Goal: Task Accomplishment & Management: Use online tool/utility

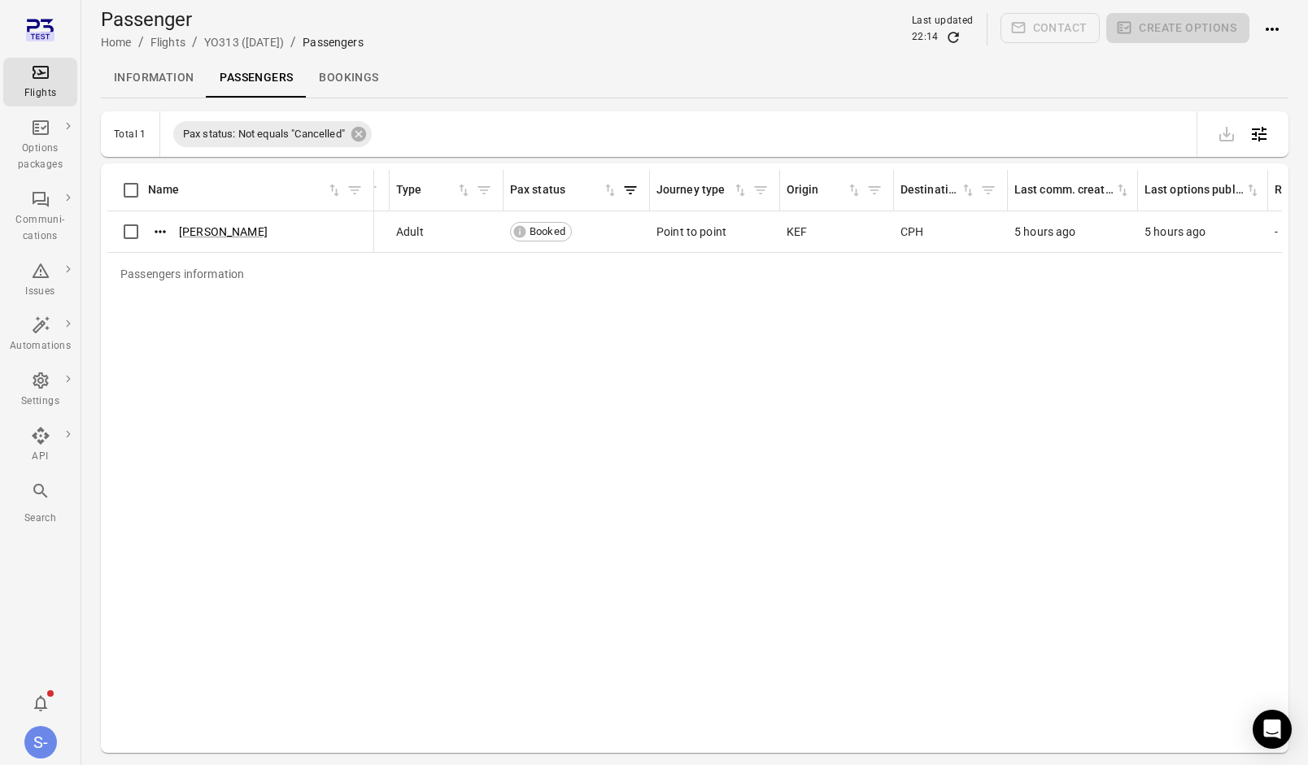
scroll to position [0, 597]
click at [162, 75] on link "Information" at bounding box center [154, 78] width 106 height 39
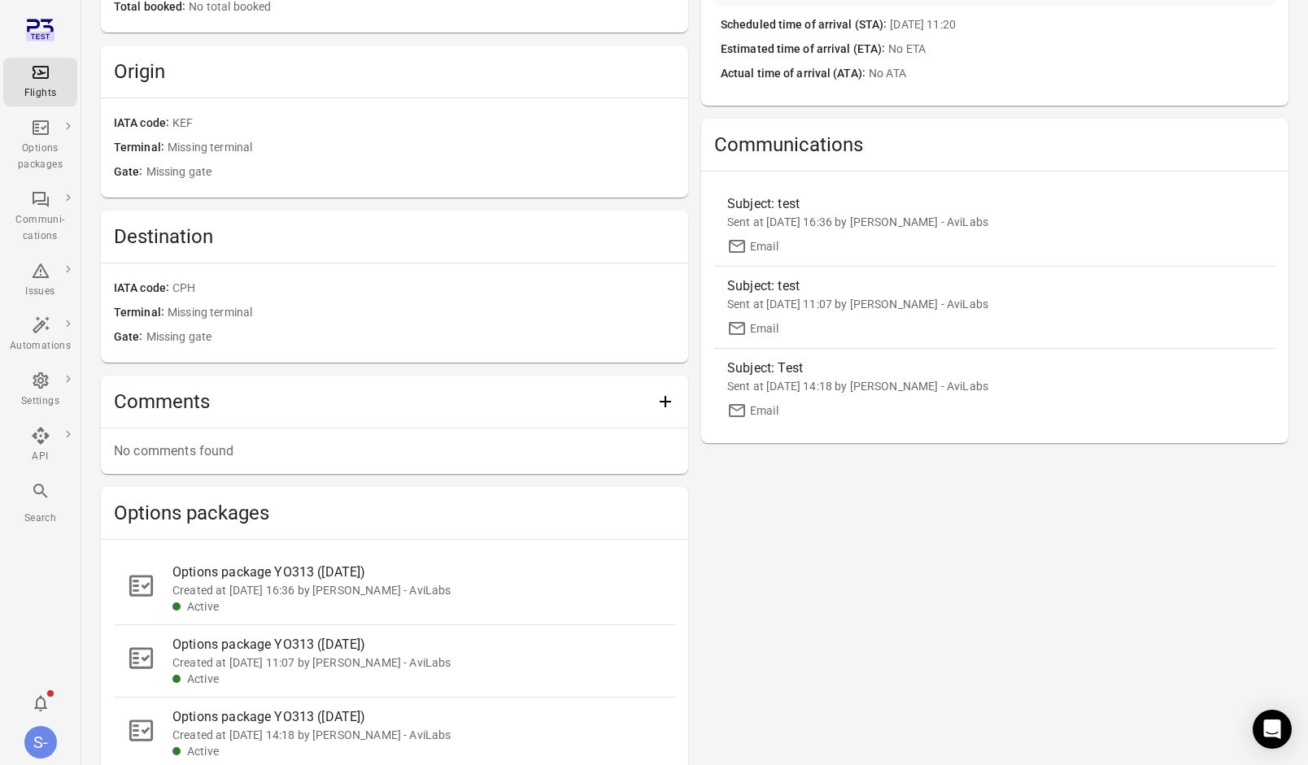
scroll to position [480, 0]
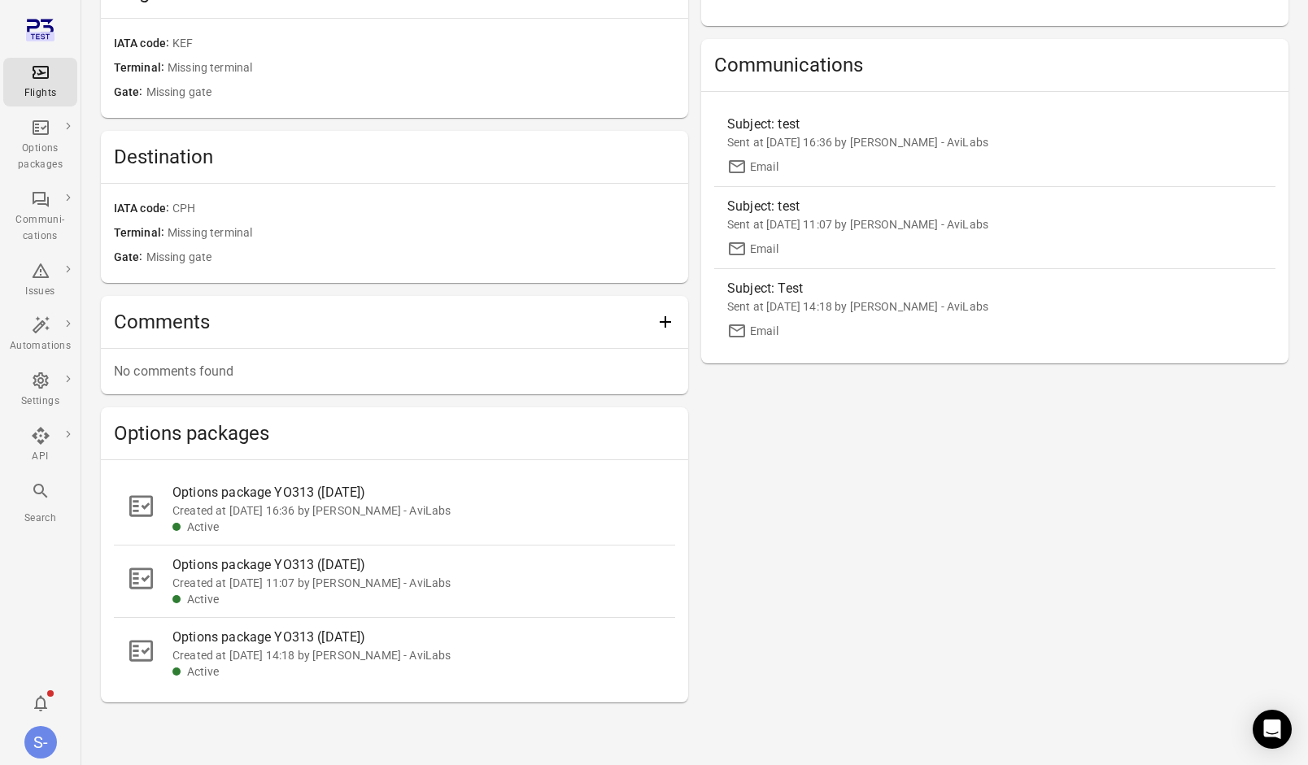
click at [336, 490] on div "Options package YO313 ([DATE])" at bounding box center [417, 493] width 490 height 20
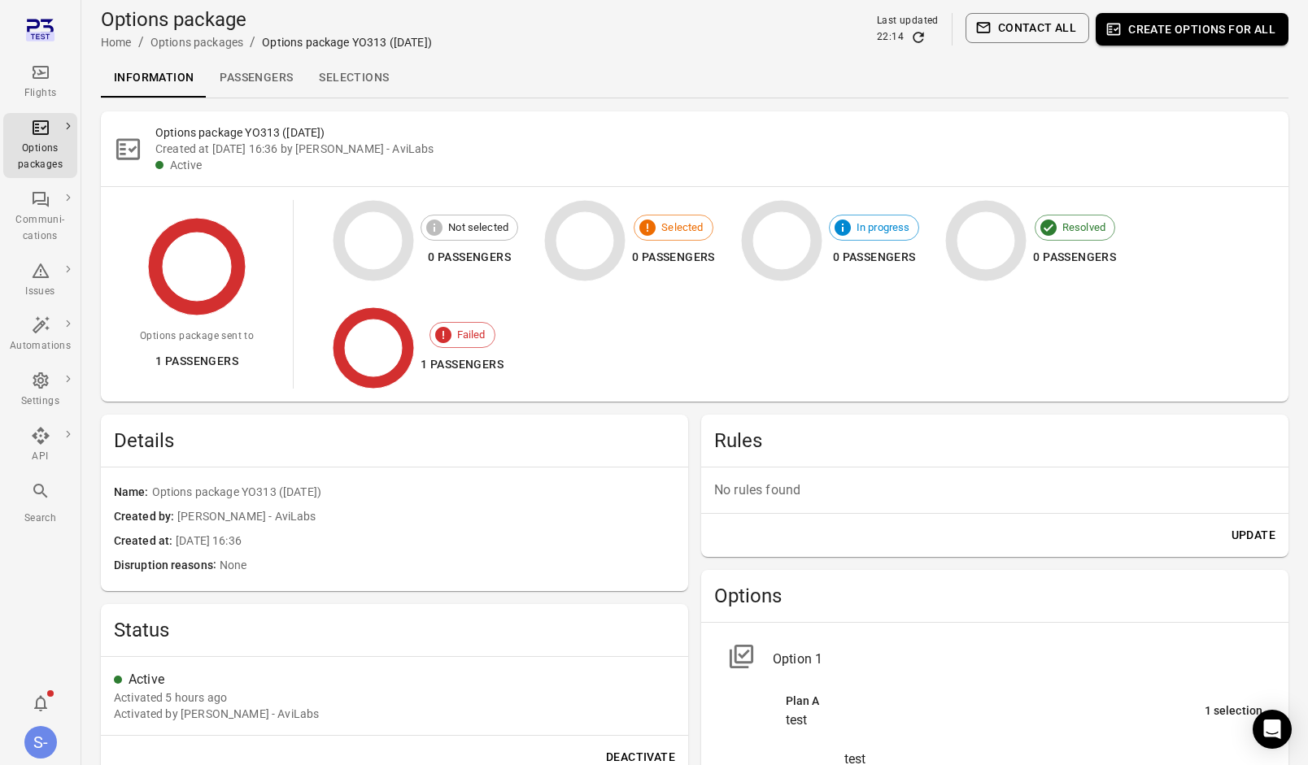
click at [453, 333] on span "Failed" at bounding box center [471, 335] width 46 height 16
click at [474, 336] on span "Failed" at bounding box center [471, 335] width 46 height 16
click at [277, 64] on link "Passengers" at bounding box center [256, 78] width 99 height 39
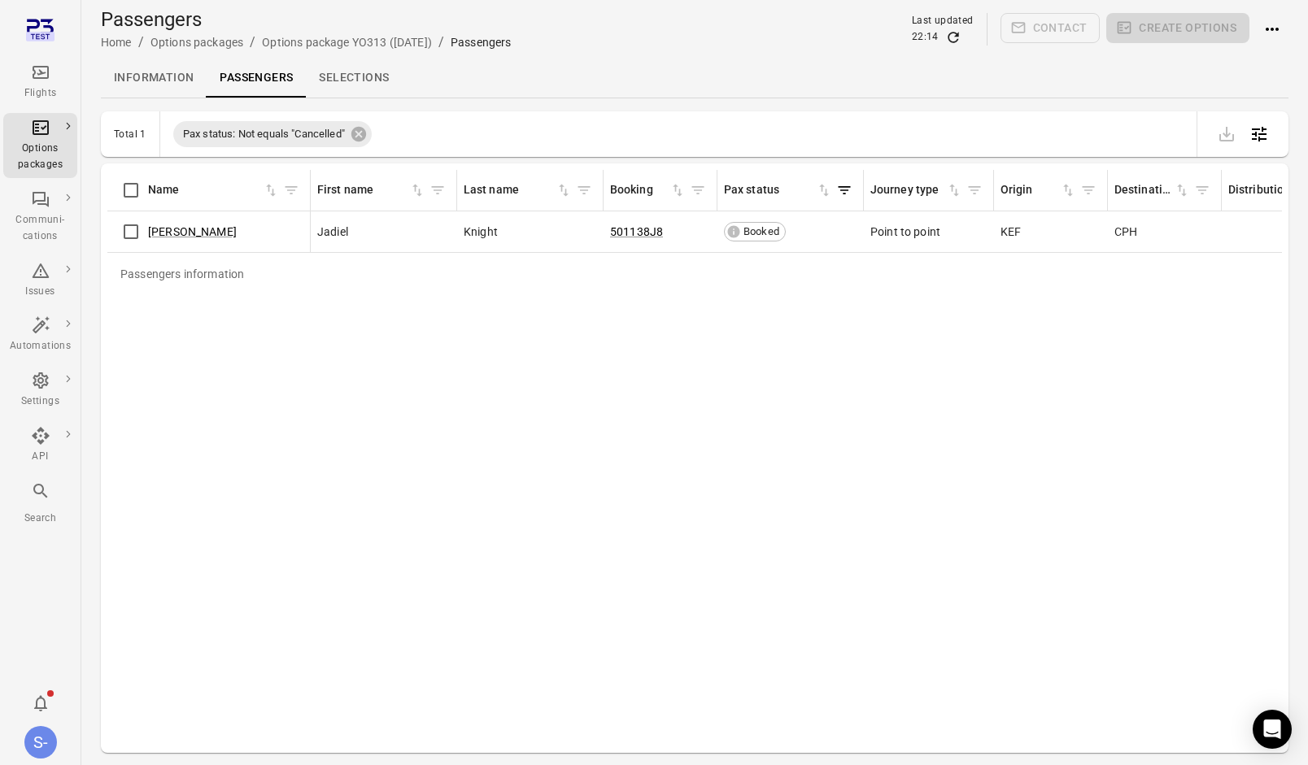
click at [359, 75] on link "Selections" at bounding box center [354, 78] width 96 height 39
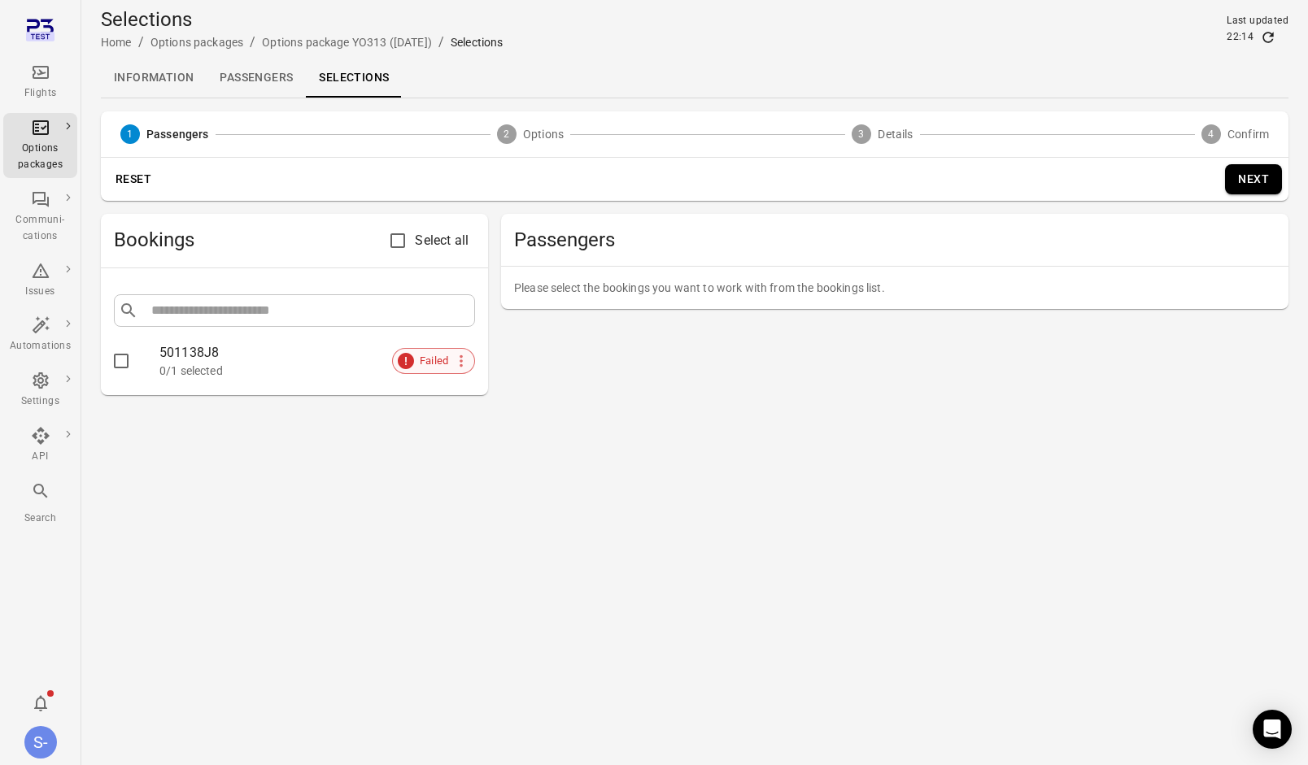
click at [425, 367] on span "Failed" at bounding box center [434, 361] width 46 height 16
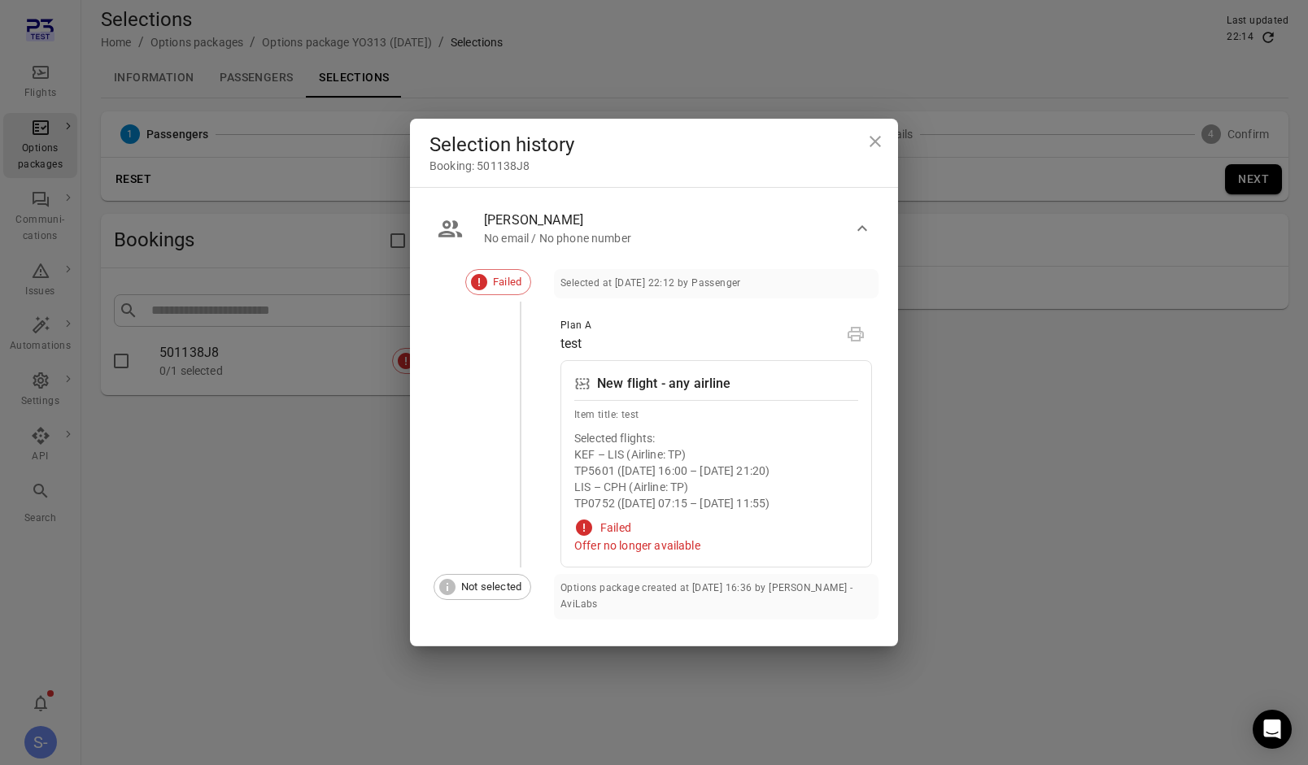
click at [498, 270] on div "Failed" at bounding box center [498, 282] width 66 height 26
click at [910, 323] on div "Selection history Booking: 501138J8 Jadiel Knight No email / No phone number Fa…" at bounding box center [654, 382] width 1308 height 765
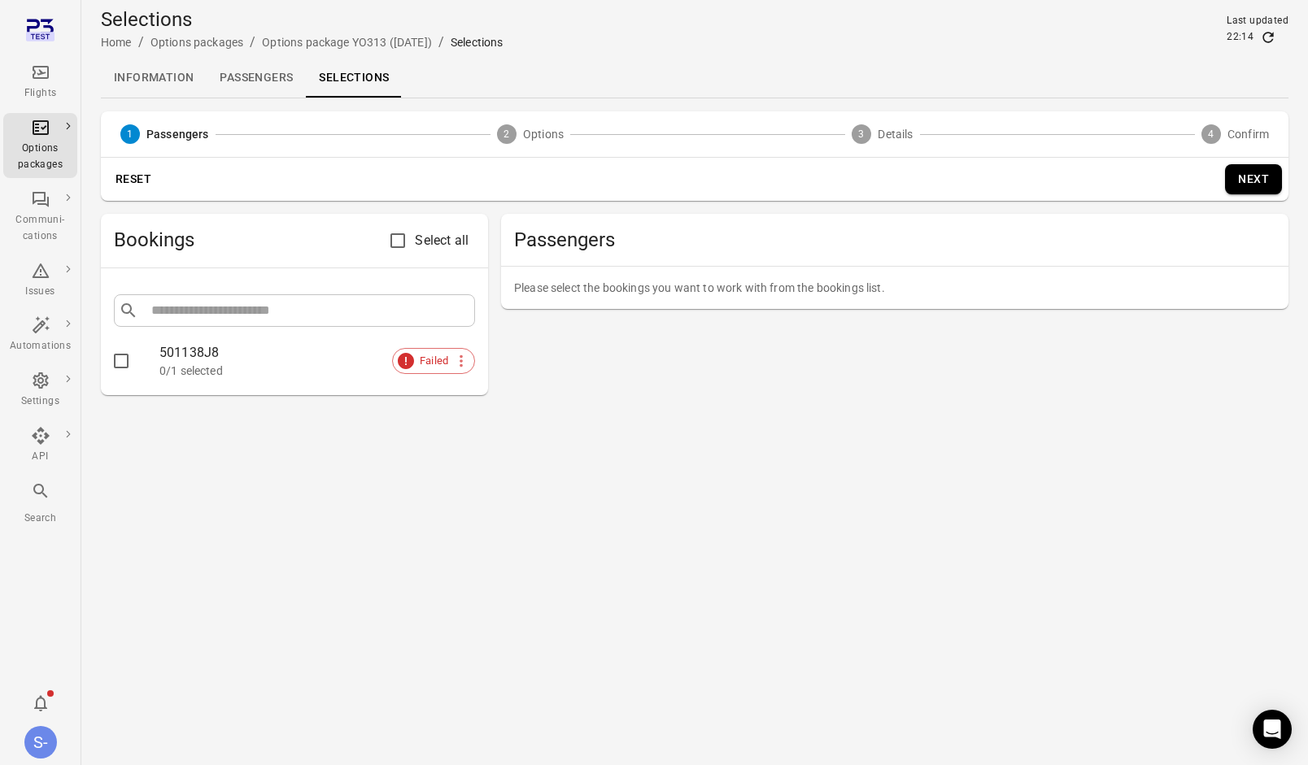
click at [133, 68] on link "Information" at bounding box center [154, 78] width 106 height 39
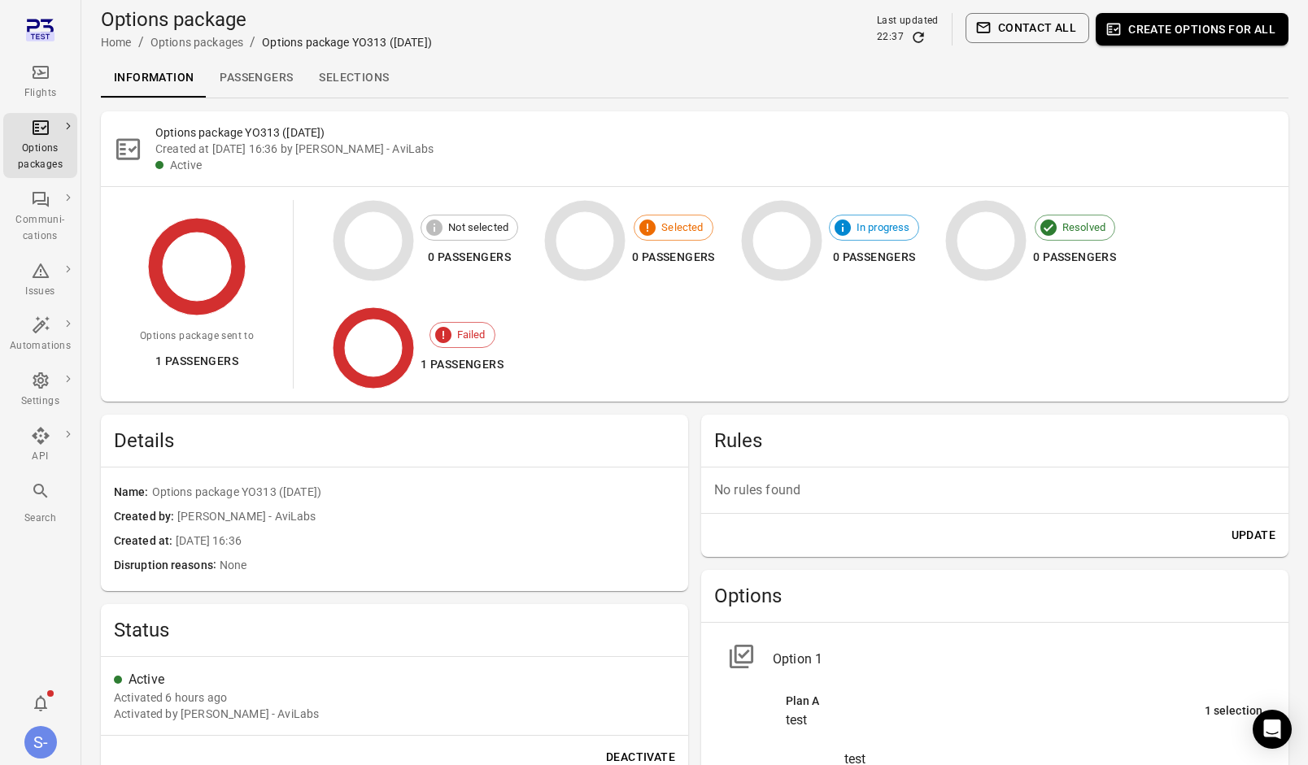
click at [259, 87] on link "Passengers" at bounding box center [256, 78] width 99 height 39
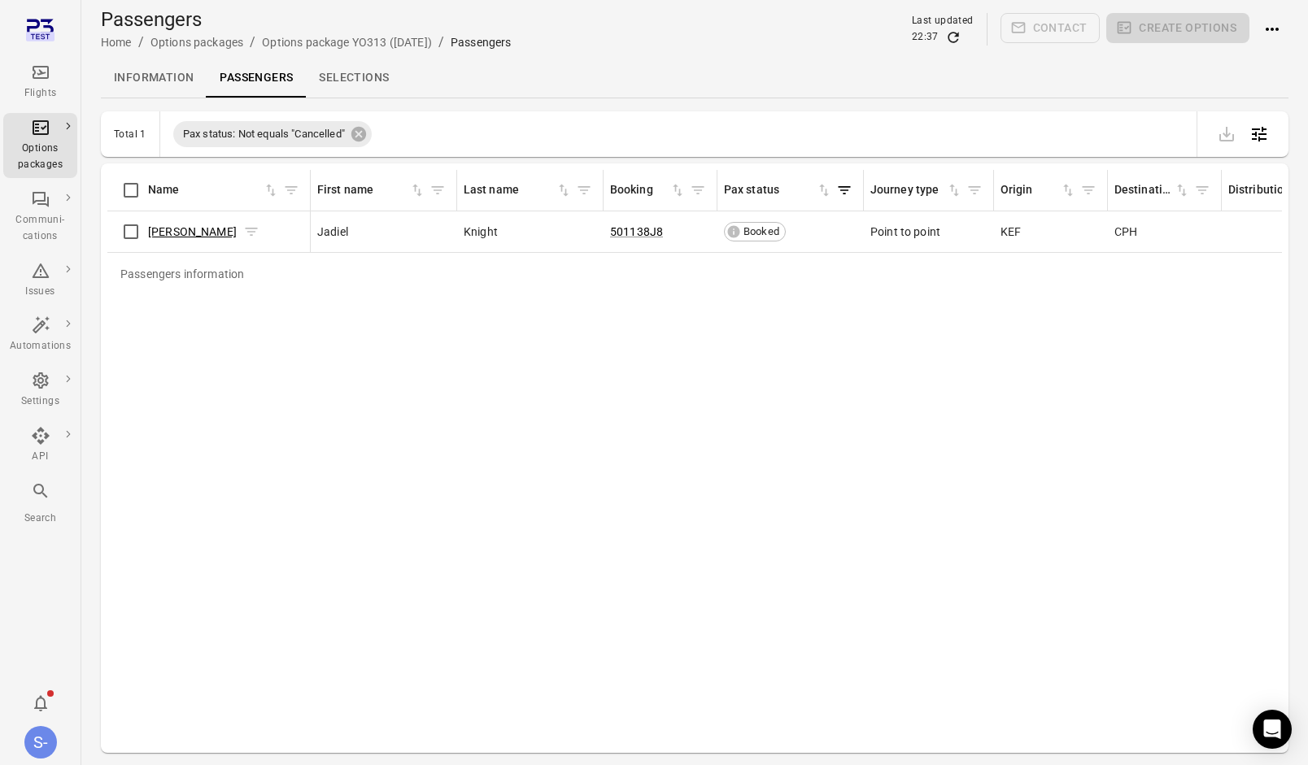
click at [183, 237] on link "[PERSON_NAME]" at bounding box center [192, 231] width 89 height 13
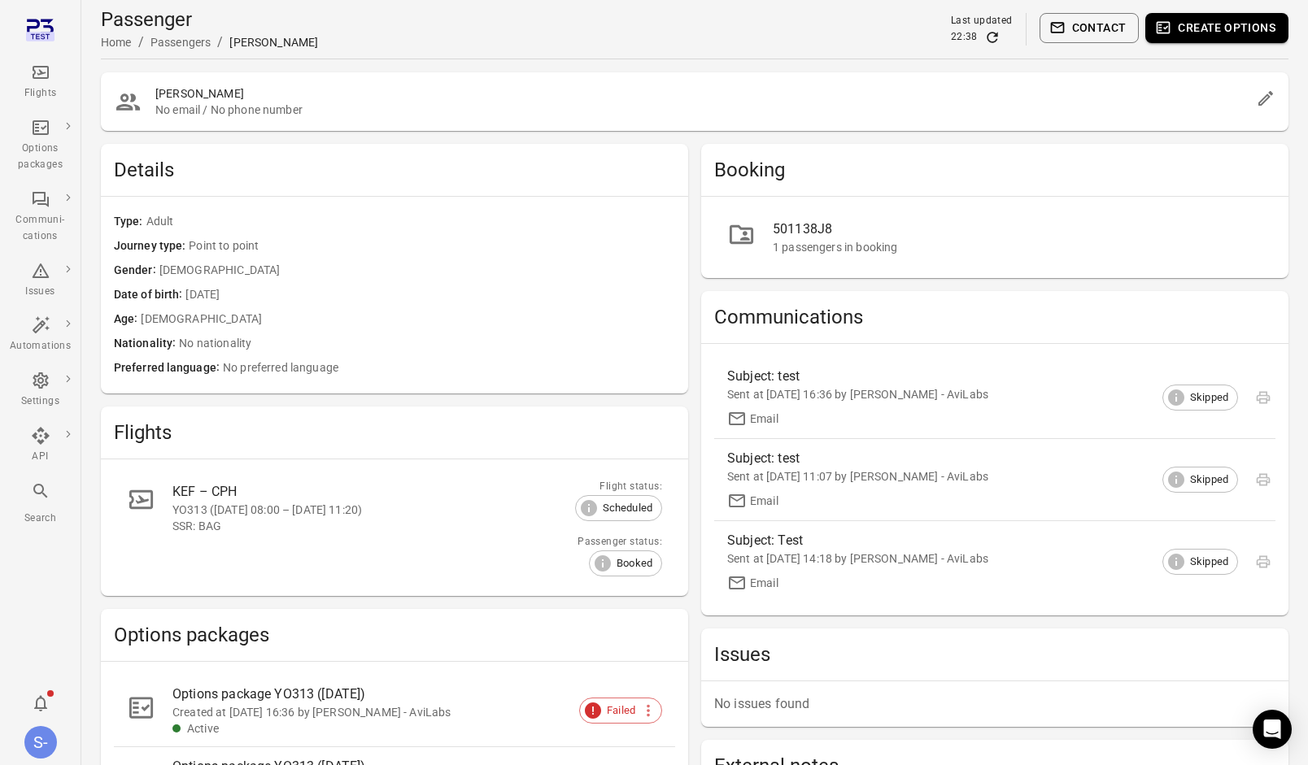
click at [1245, 35] on button "Create options" at bounding box center [1216, 28] width 143 height 30
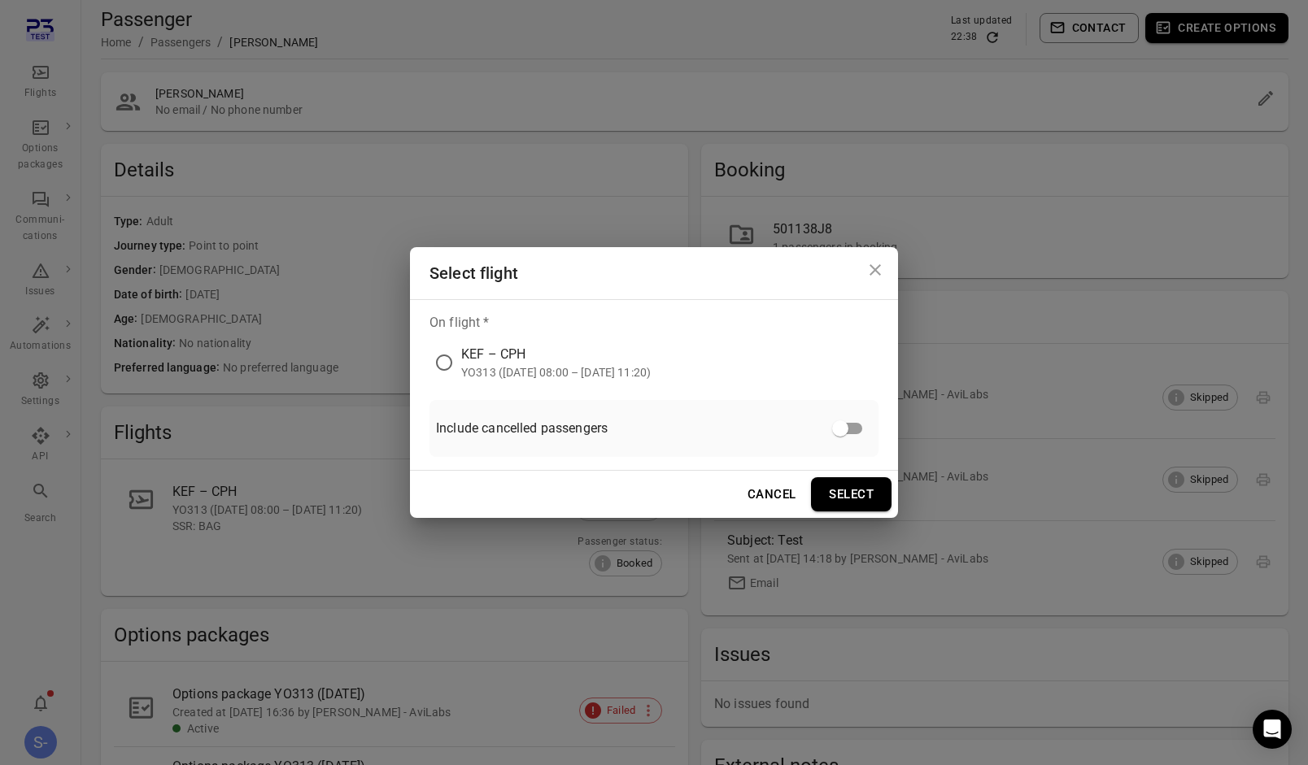
click at [472, 361] on div "KEF – CPH" at bounding box center [555, 355] width 189 height 20
click at [864, 513] on div "Cancel Select" at bounding box center [654, 494] width 488 height 47
click at [867, 500] on button "Select" at bounding box center [851, 494] width 81 height 34
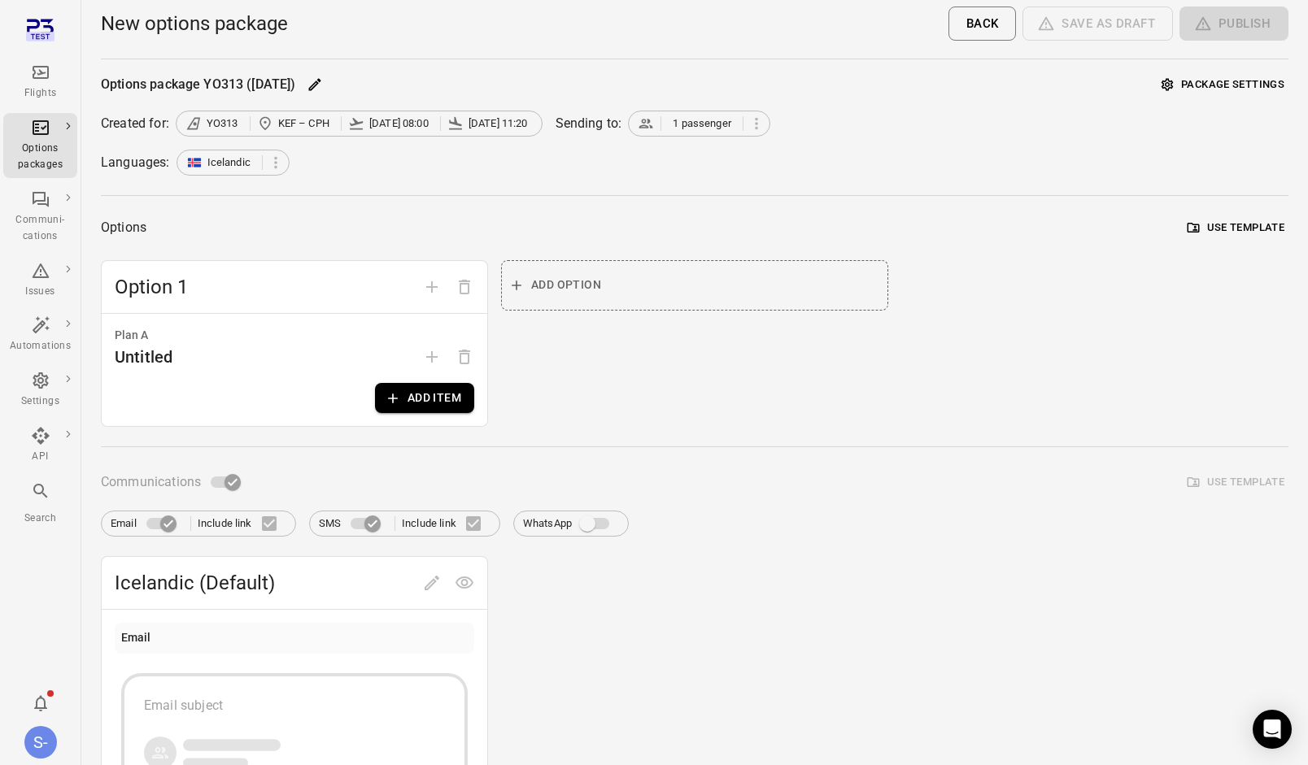
click at [433, 393] on button "Add item" at bounding box center [424, 398] width 99 height 30
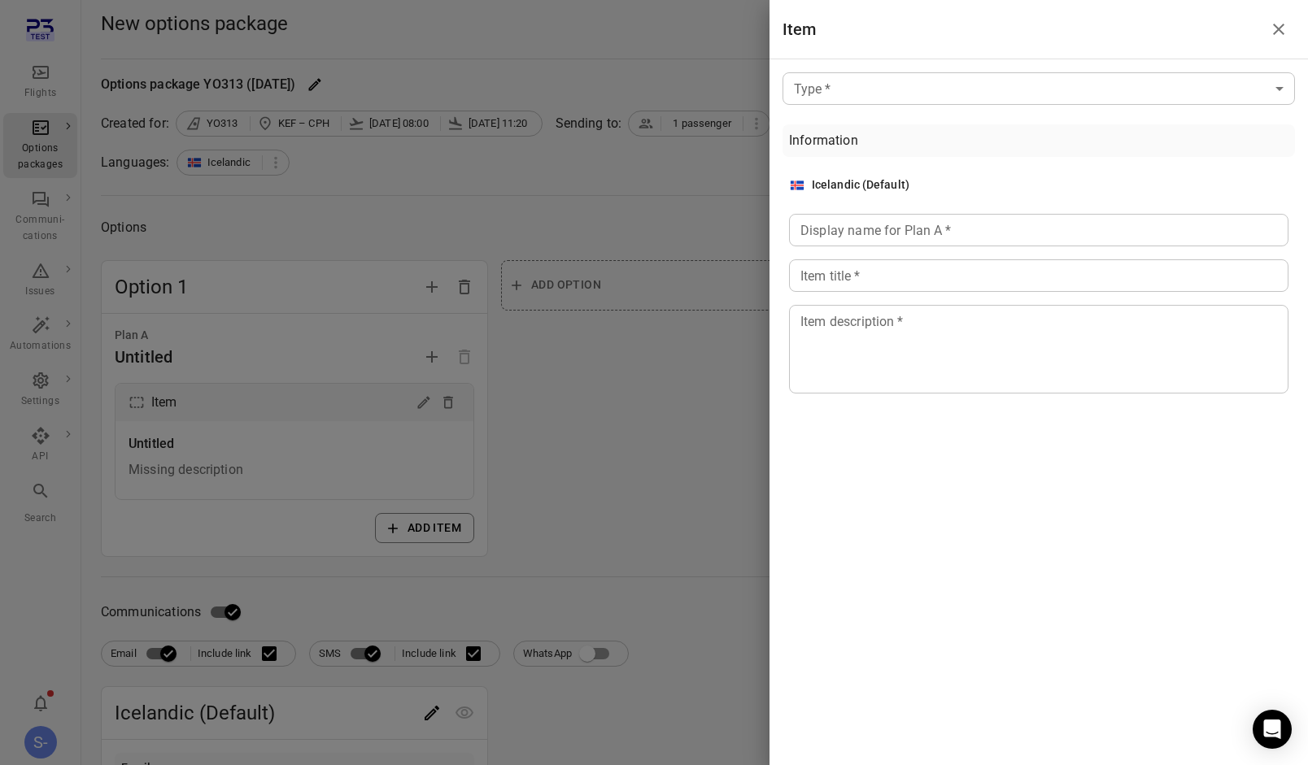
click at [929, 83] on body "Flights Options packages Communi-cations Issues Automations Settings API Search…" at bounding box center [654, 708] width 1308 height 1417
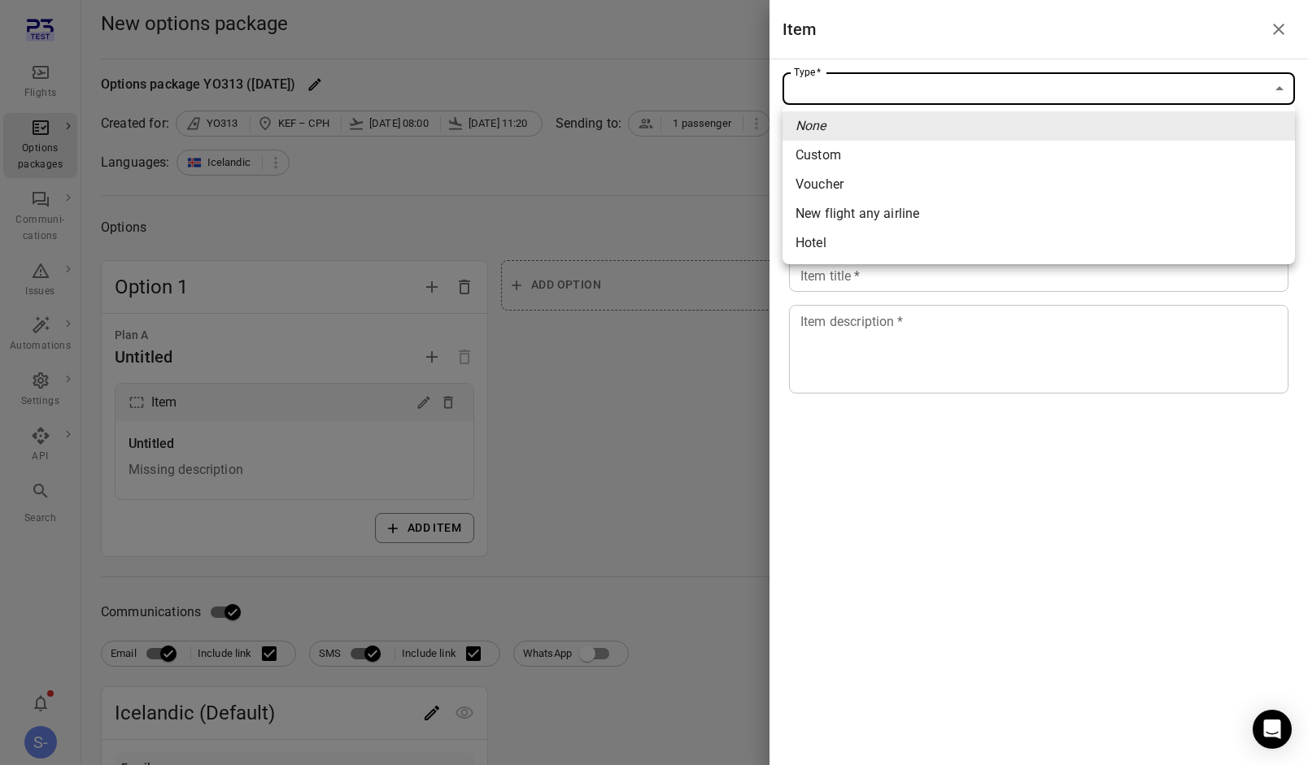
click at [939, 210] on span "New flight any airline" at bounding box center [1038, 214] width 486 height 20
type input "**********"
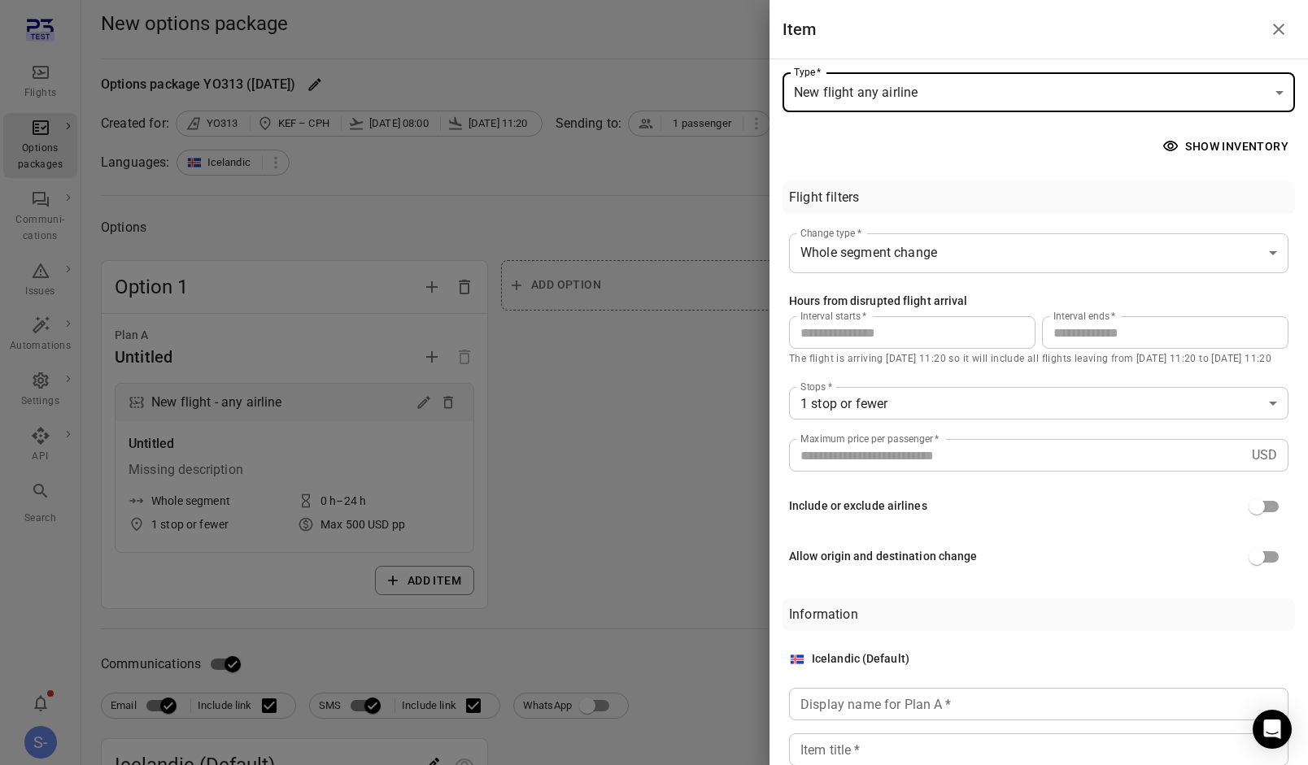
click at [896, 472] on div "**********" at bounding box center [1038, 403] width 512 height 353
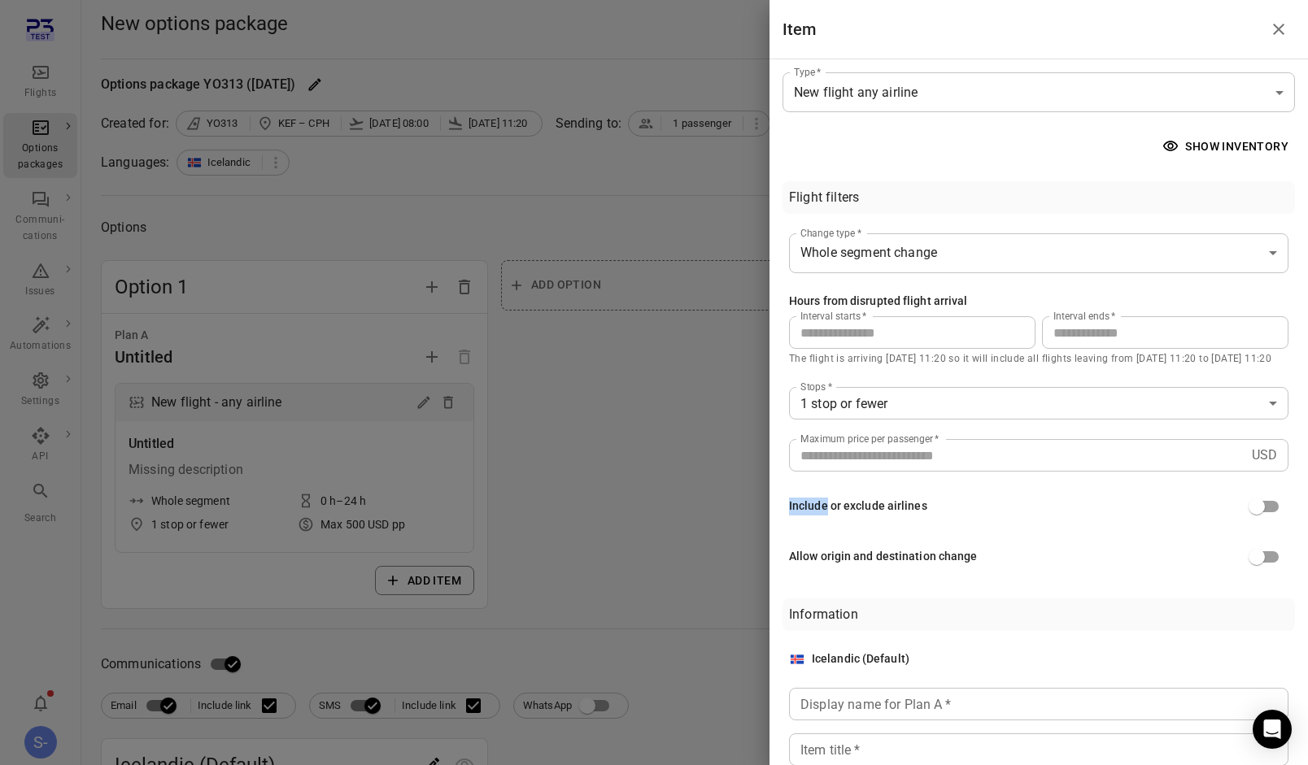
click at [916, 459] on input "***" at bounding box center [1017, 455] width 456 height 33
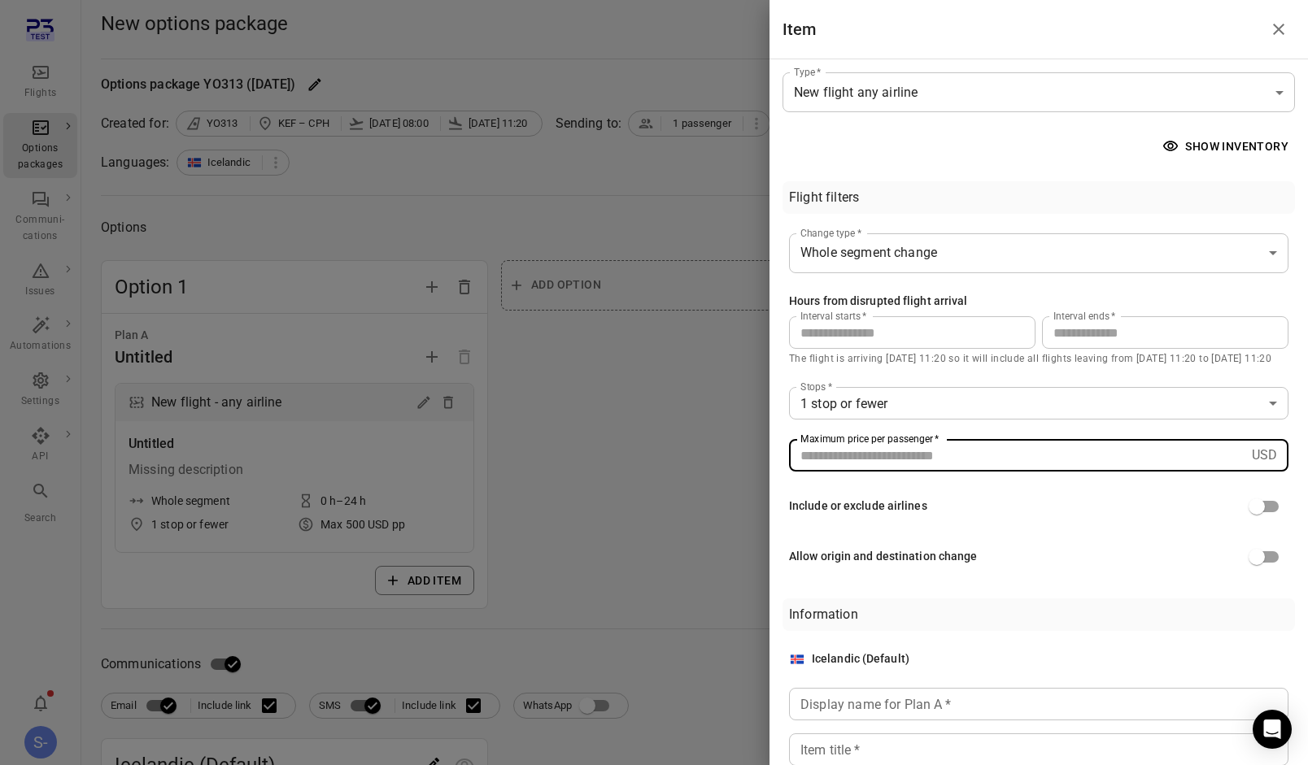
click at [916, 459] on input "***" at bounding box center [1017, 455] width 456 height 33
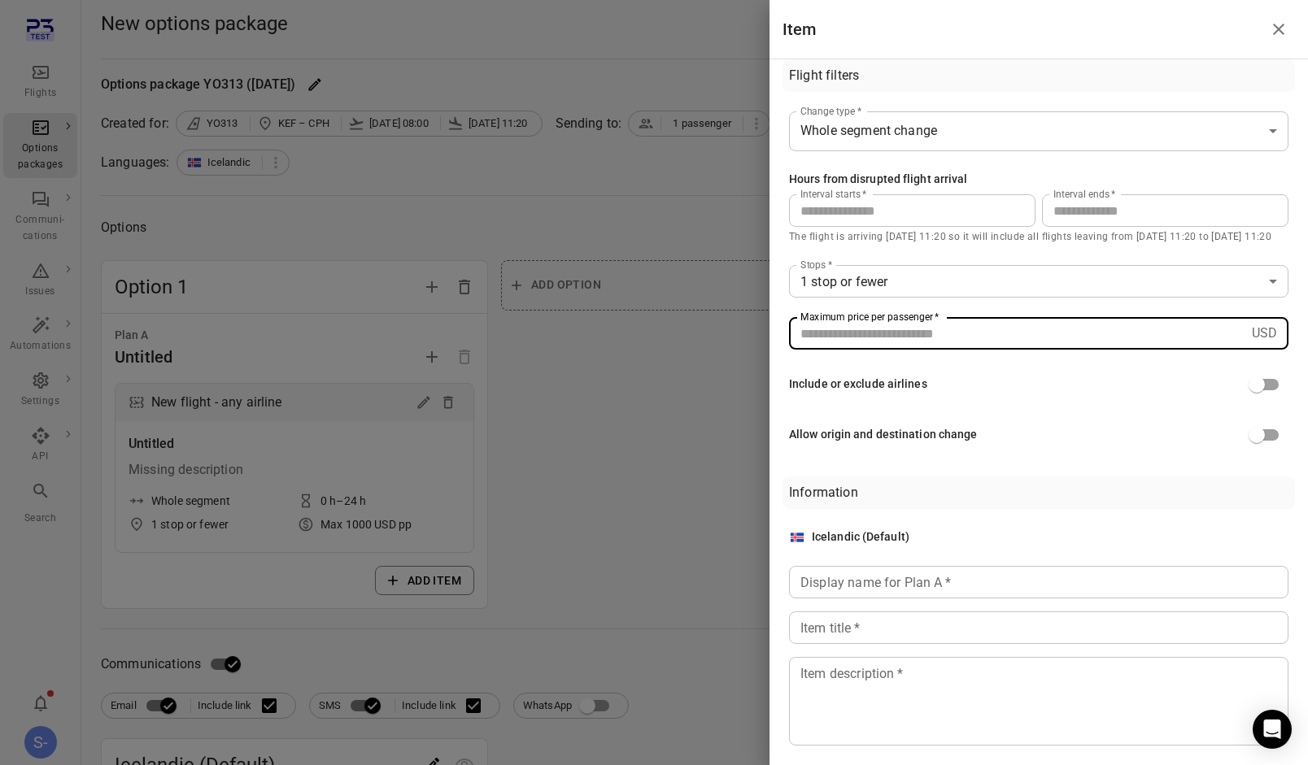
type input "****"
click at [899, 601] on div "Icelandic (Default) Display name for Plan A   * Display name for Plan A   * Ite…" at bounding box center [1038, 637] width 499 height 217
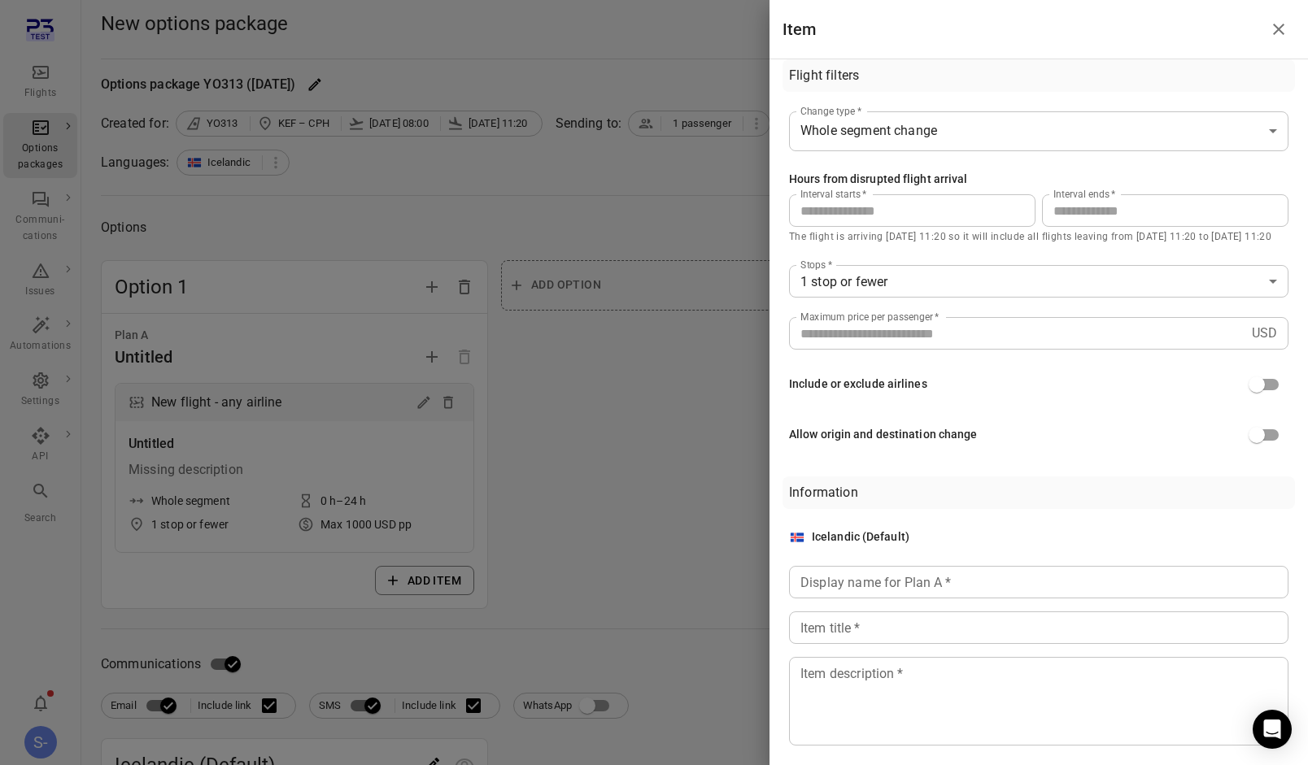
click at [916, 588] on div "Display name for Plan A   * Display name for Plan A   *" at bounding box center [1038, 582] width 499 height 33
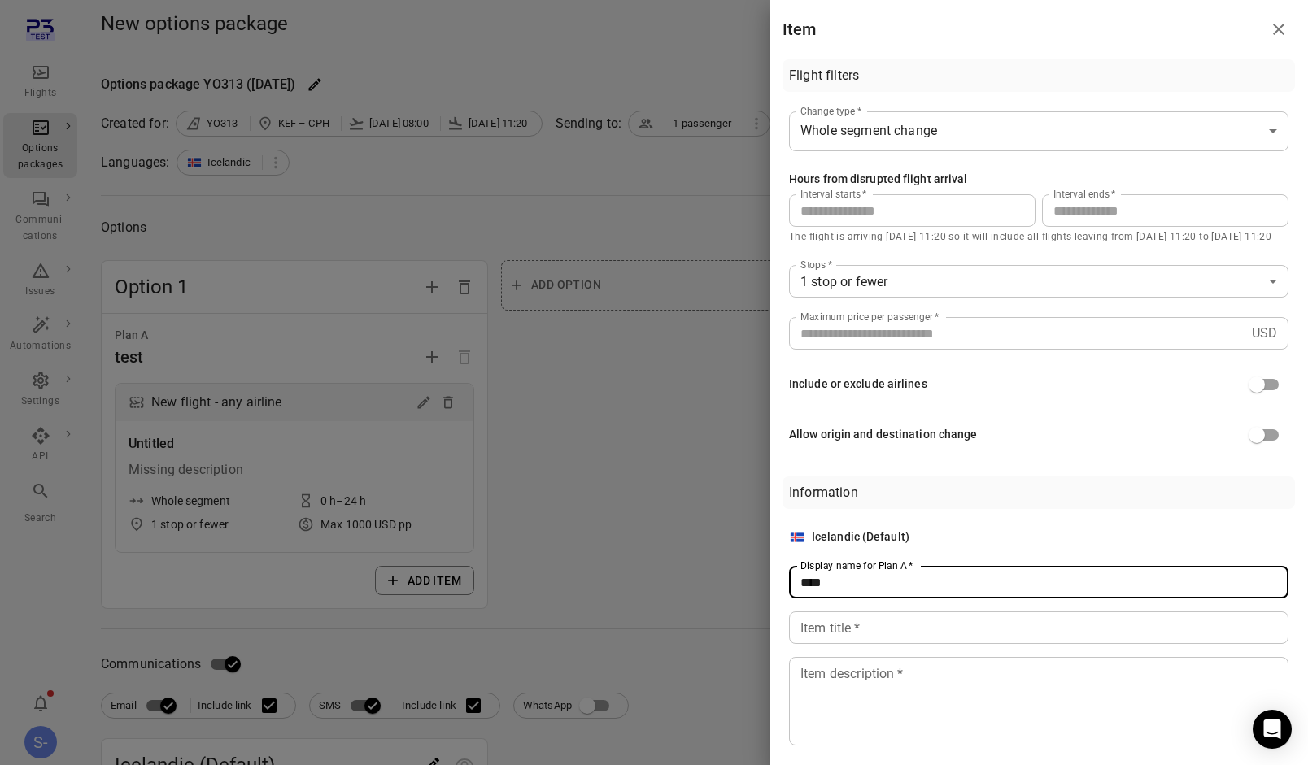
type input "****"
click at [906, 617] on input "Item title   *" at bounding box center [1038, 627] width 499 height 33
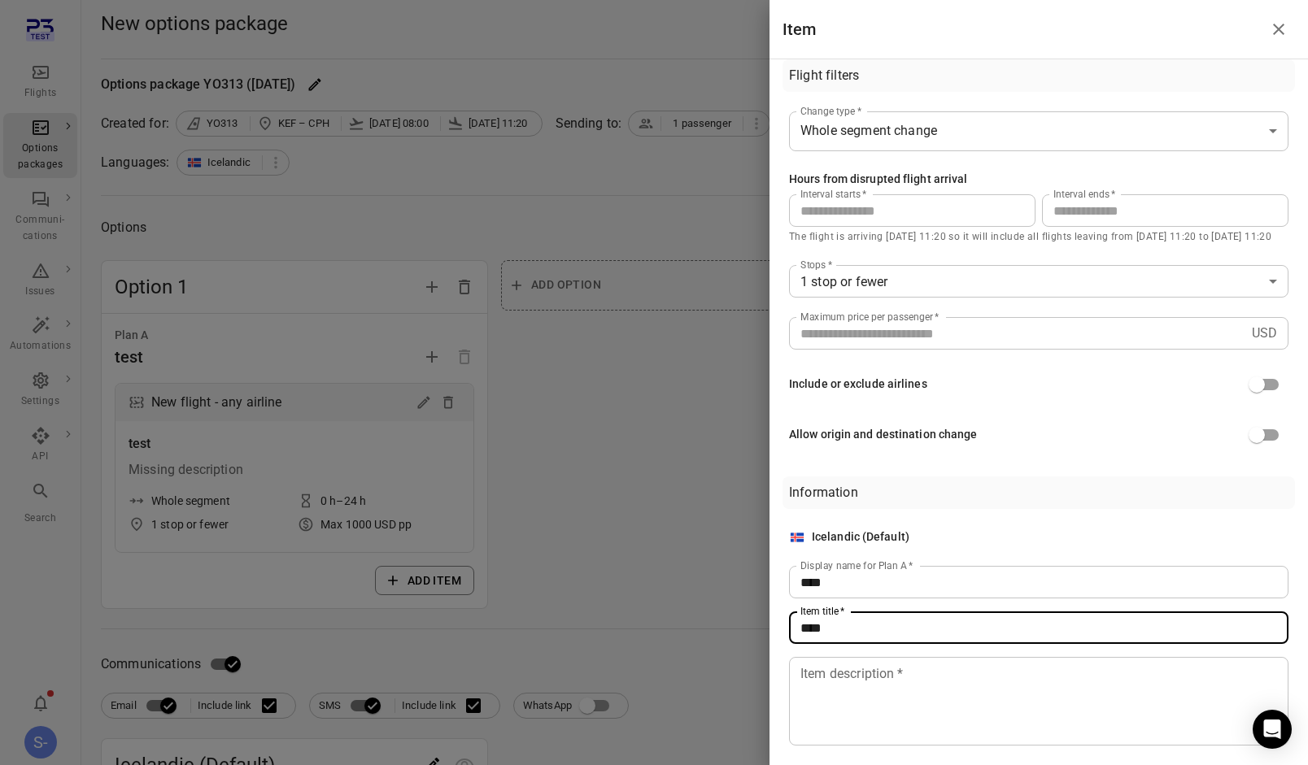
type input "****"
click at [898, 679] on div "Item description   * * Item description   *" at bounding box center [1038, 701] width 499 height 89
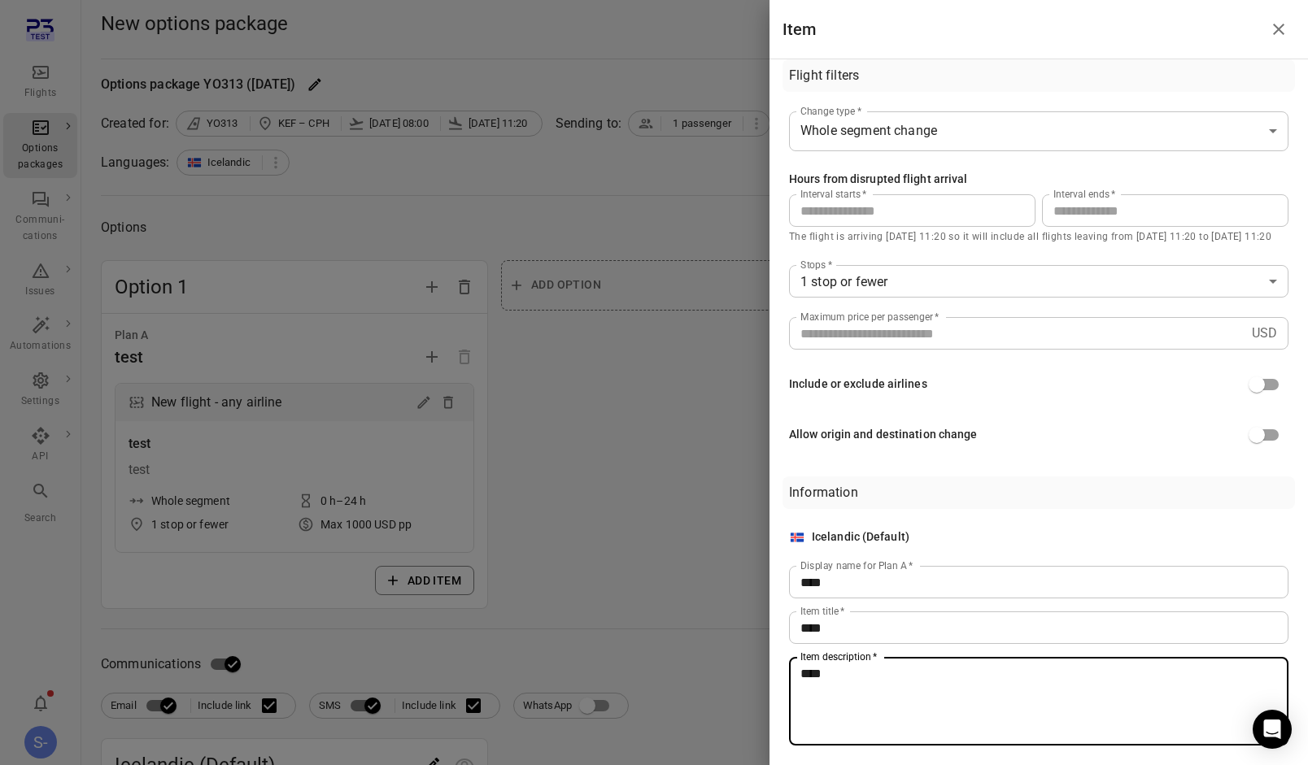
scroll to position [0, 0]
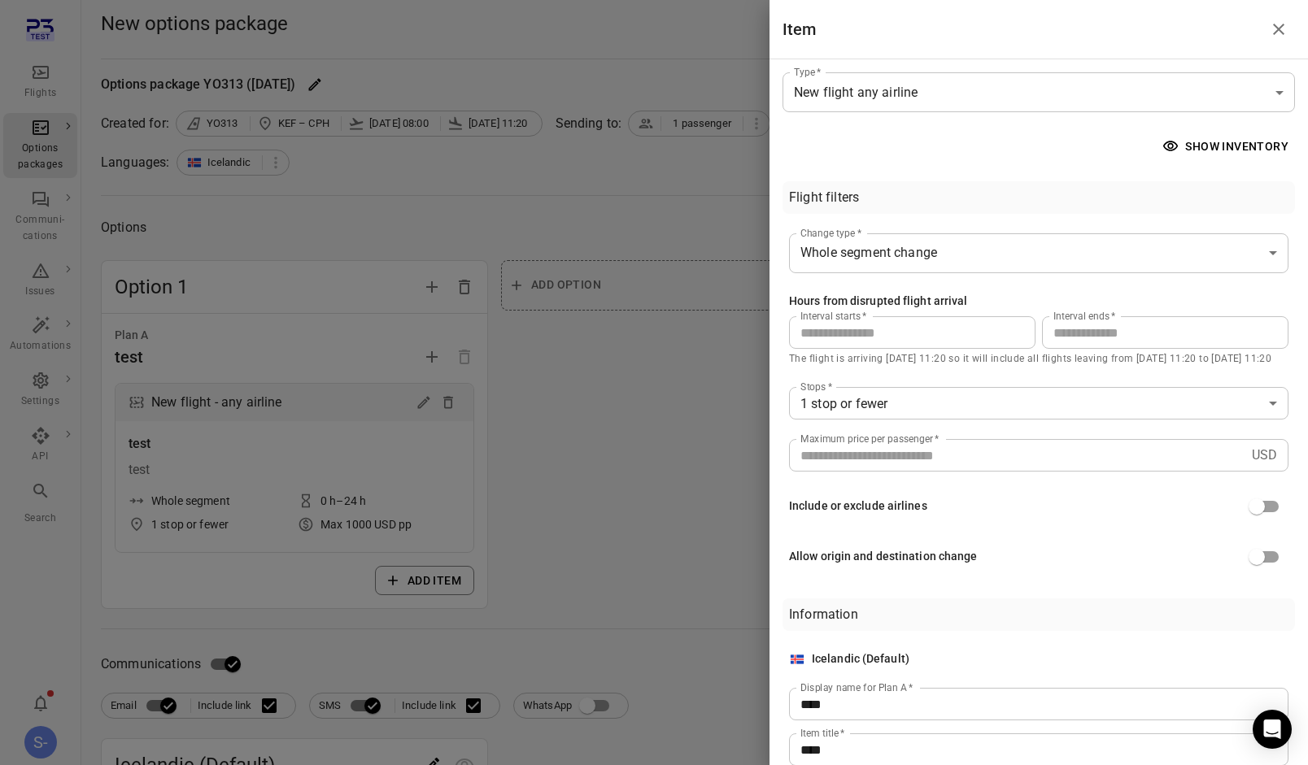
type textarea "****"
click at [1234, 155] on button "Show inventory" at bounding box center [1227, 147] width 136 height 30
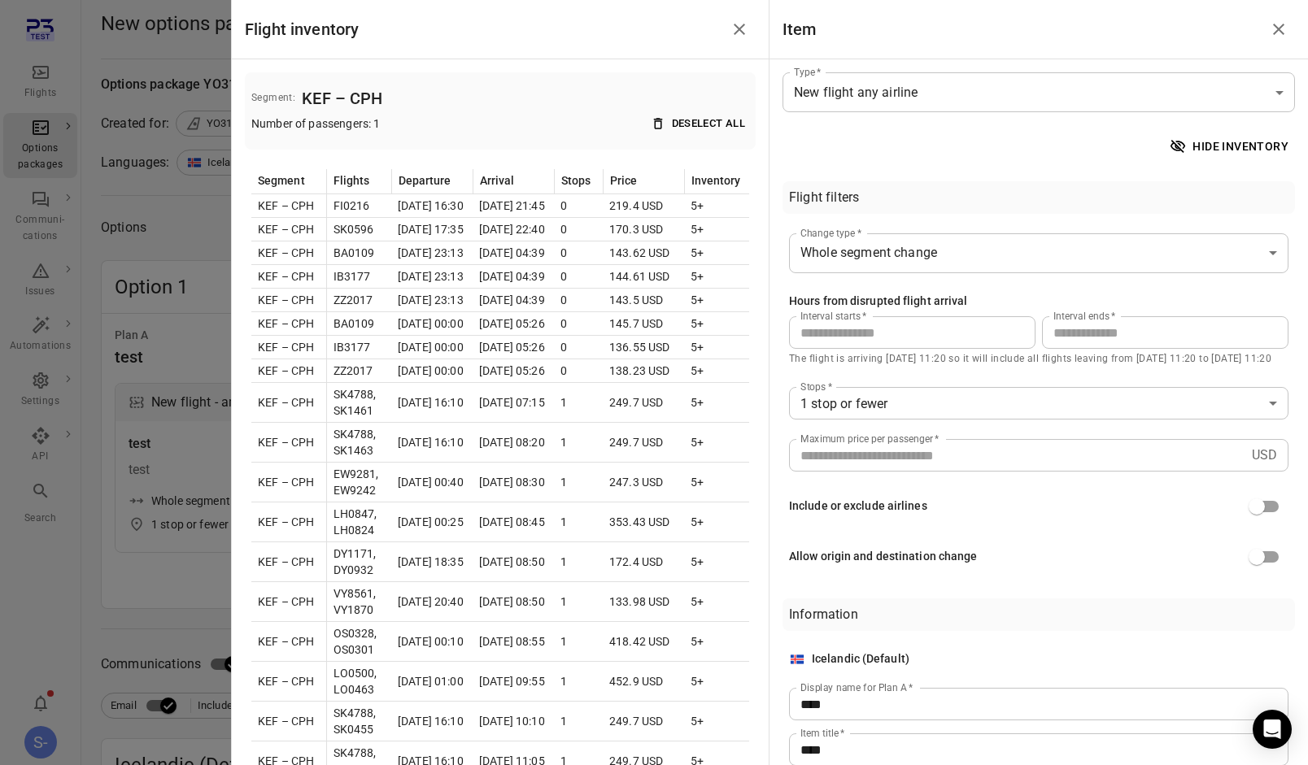
click at [1234, 155] on button "Hide inventory" at bounding box center [1230, 147] width 128 height 30
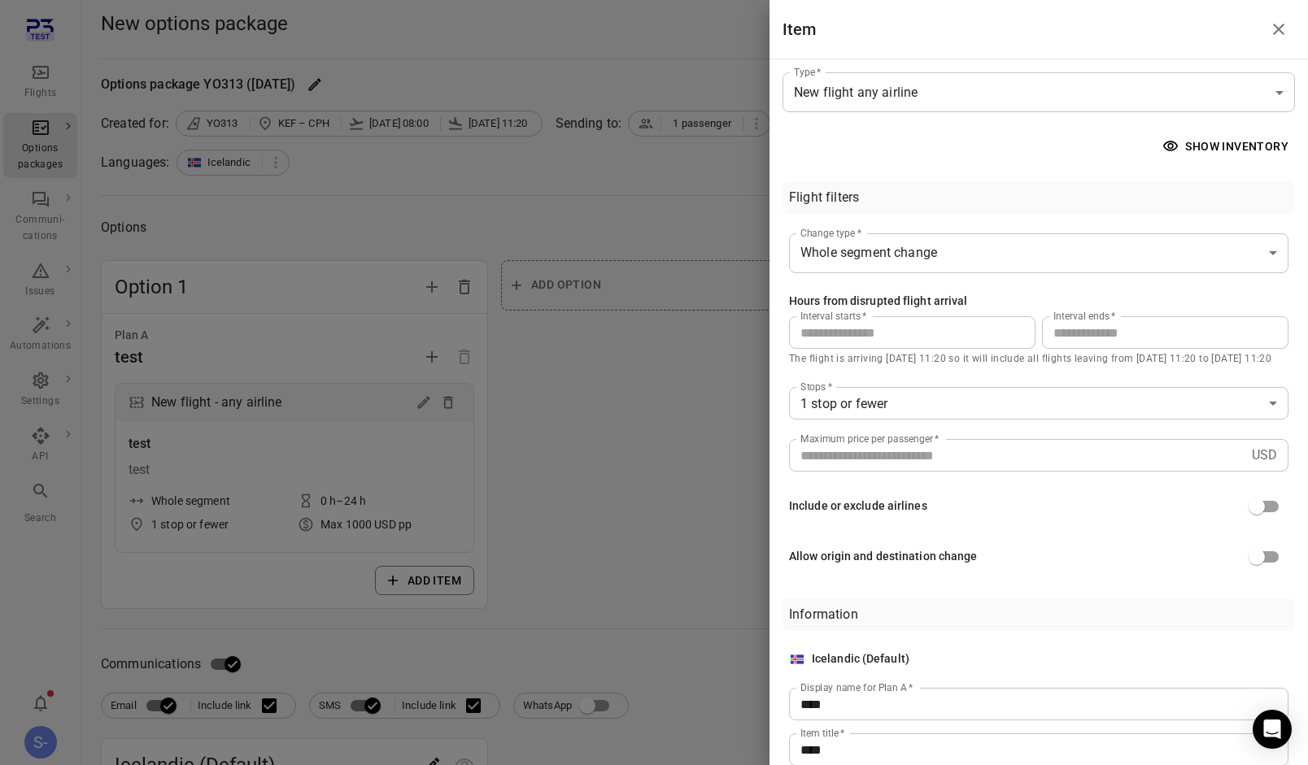
click at [1272, 32] on icon "Close drawer" at bounding box center [1279, 30] width 20 height 20
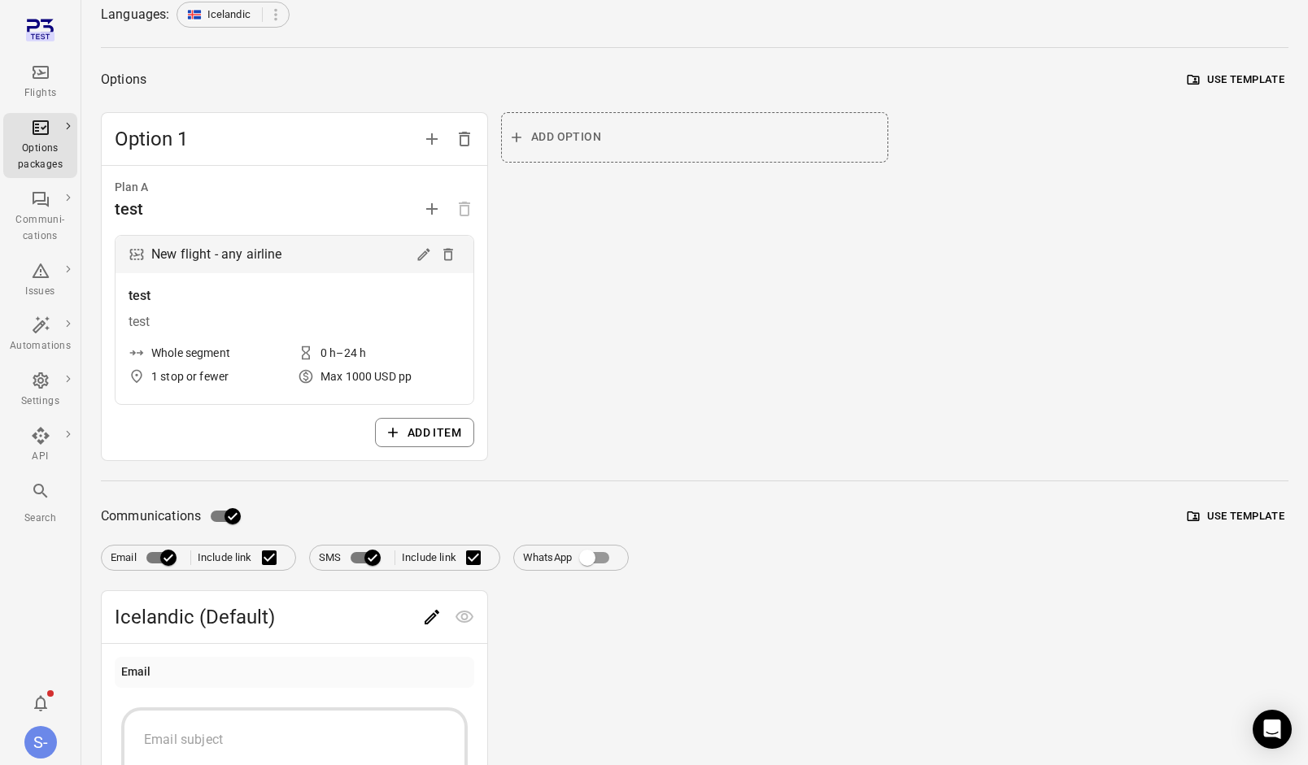
scroll to position [219, 0]
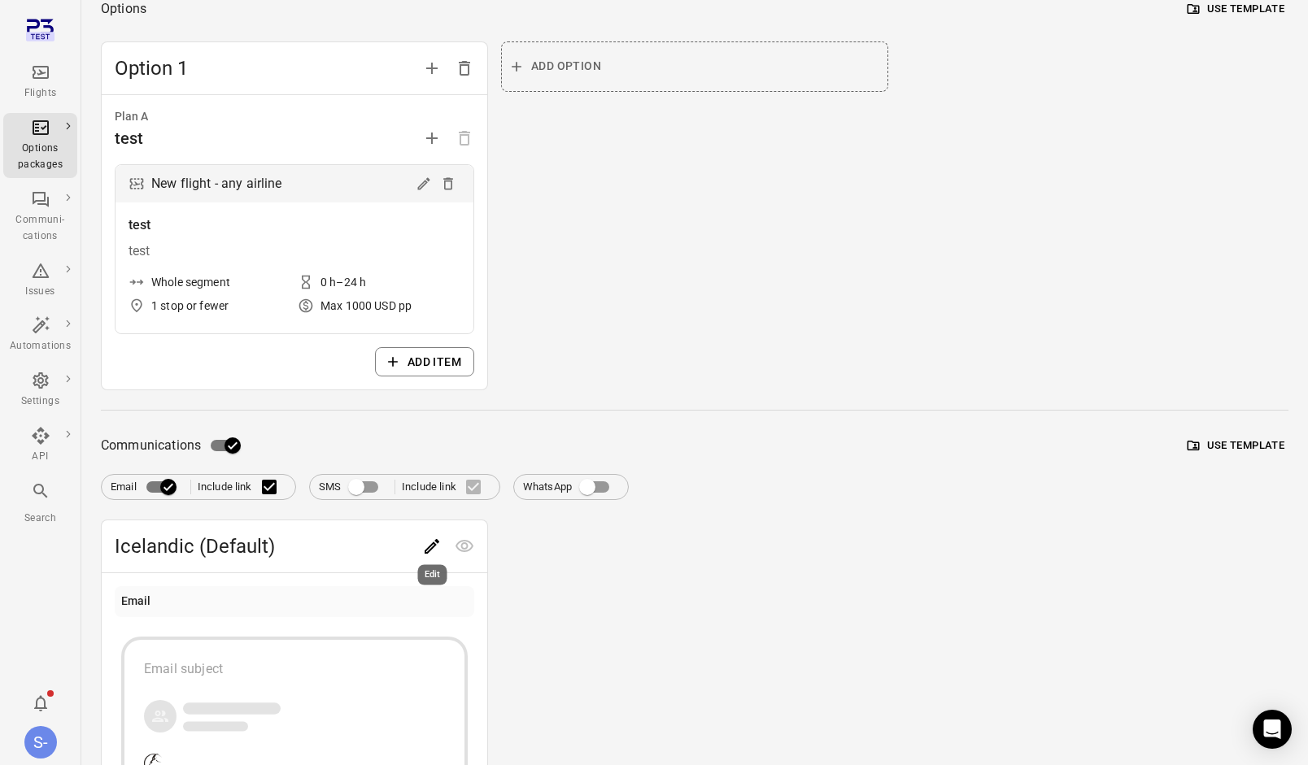
click at [430, 551] on icon "Edit" at bounding box center [432, 547] width 20 height 20
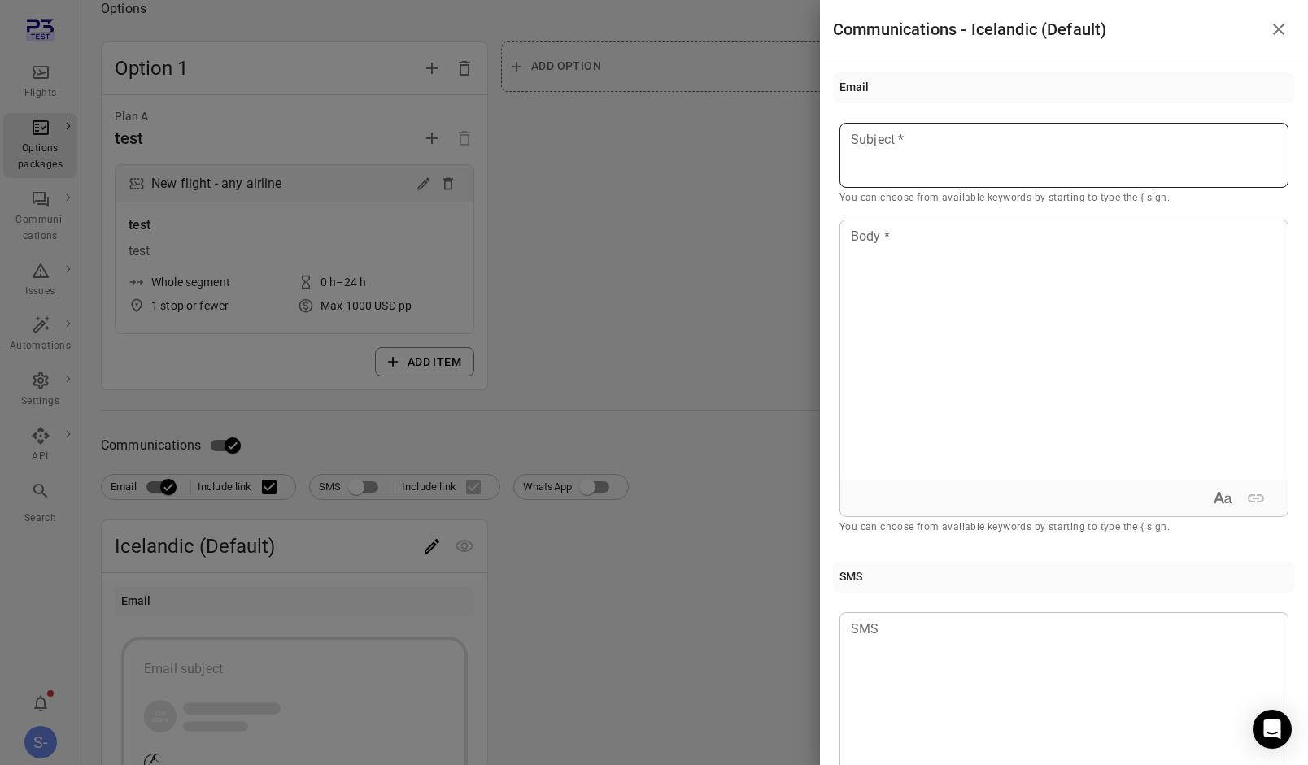
click at [948, 153] on div at bounding box center [1063, 155] width 449 height 65
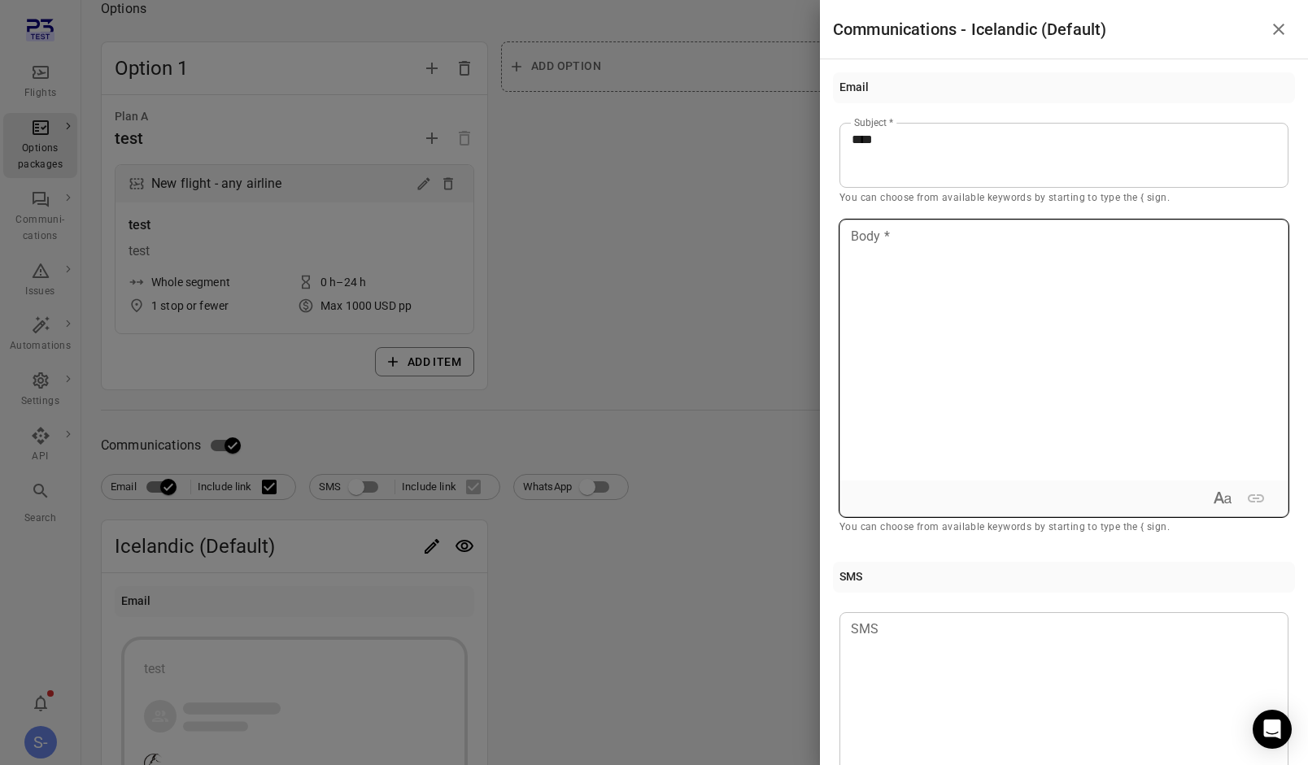
click at [927, 346] on div at bounding box center [1063, 350] width 447 height 260
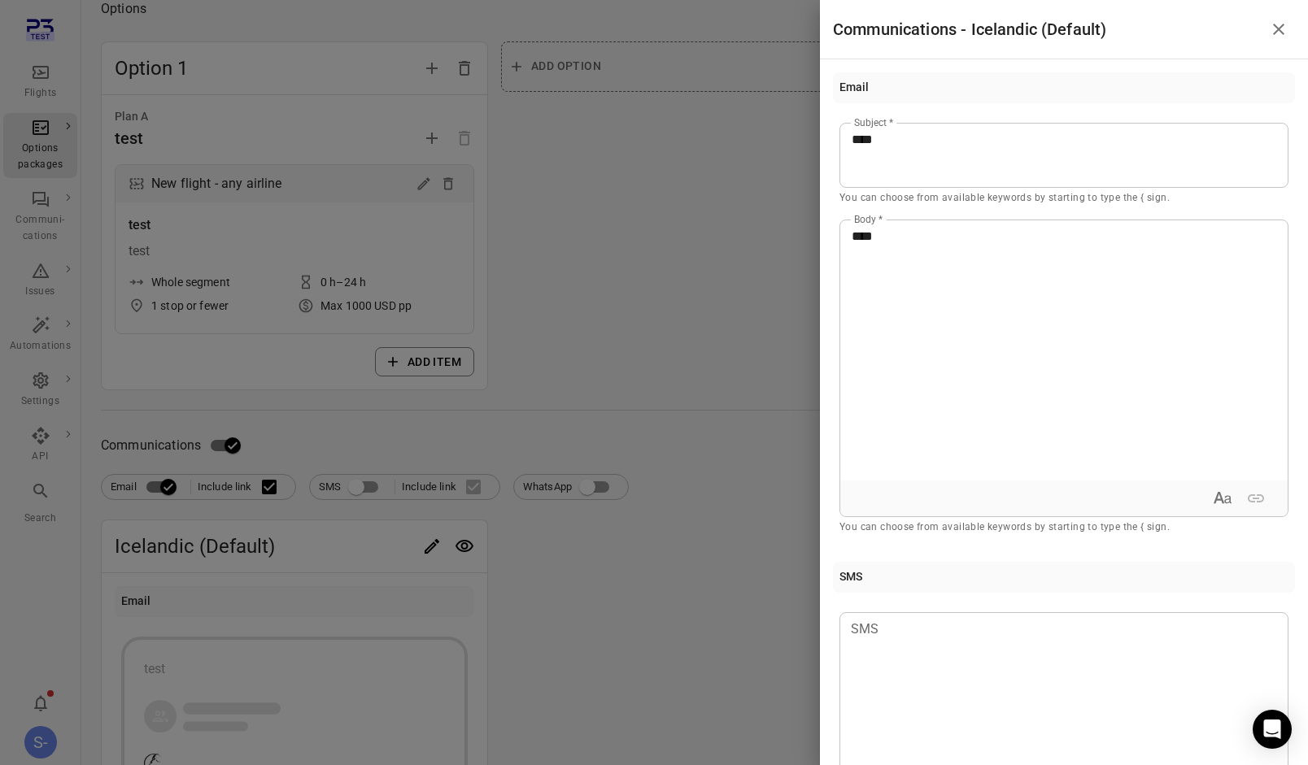
click at [765, 361] on div at bounding box center [654, 382] width 1308 height 765
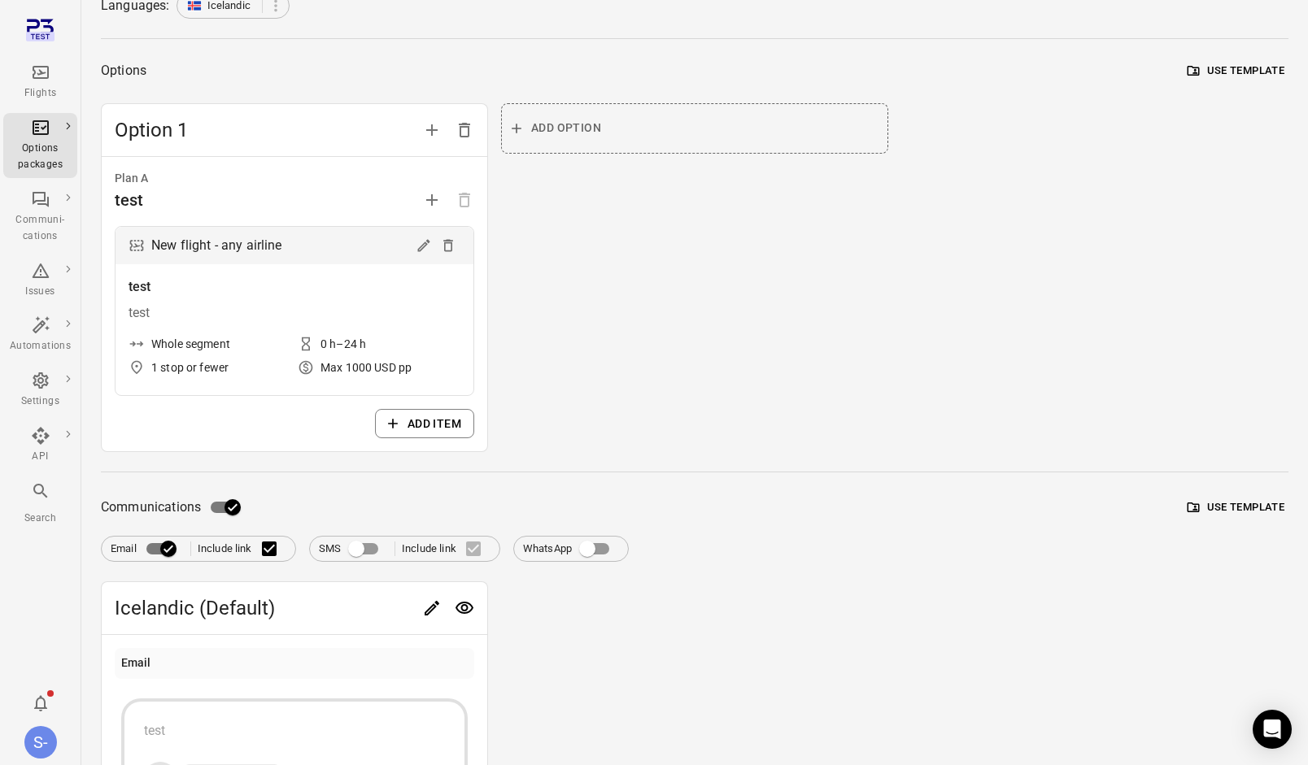
scroll to position [0, 0]
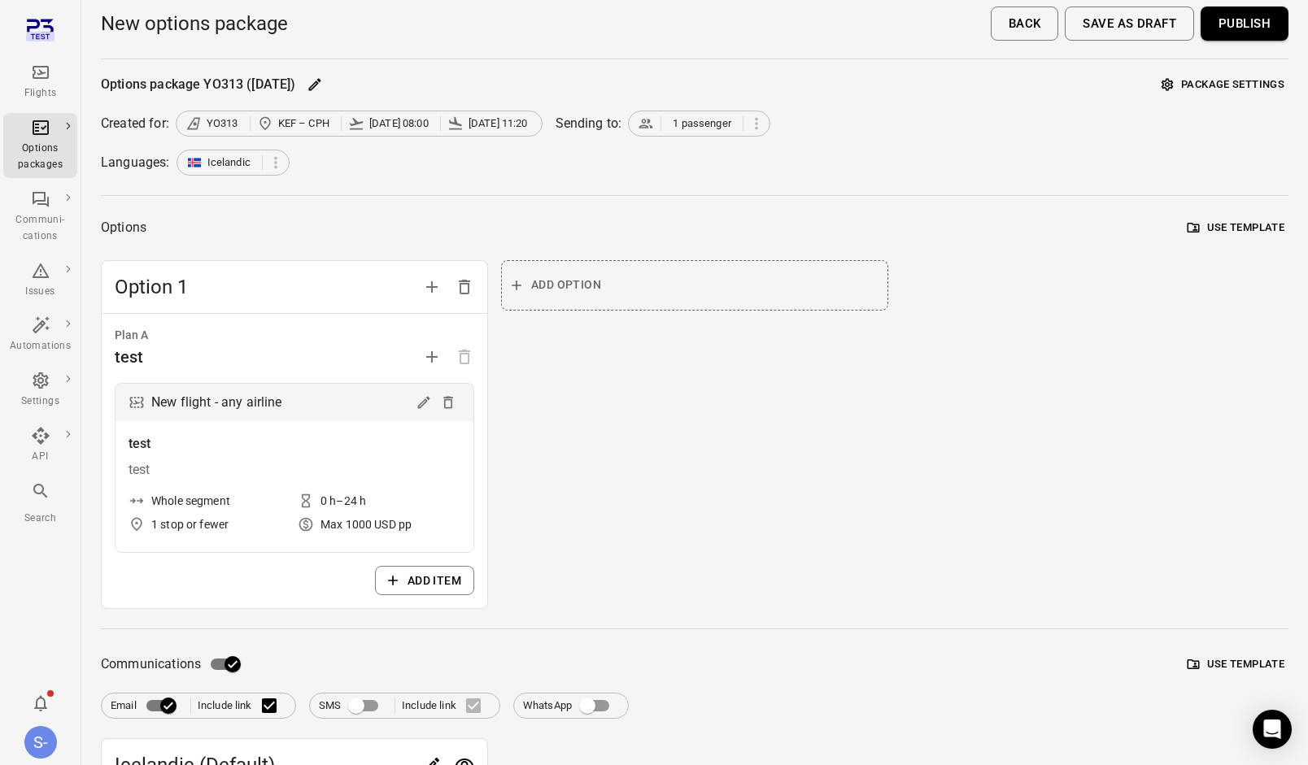
click at [1277, 24] on button "Publish" at bounding box center [1244, 24] width 88 height 34
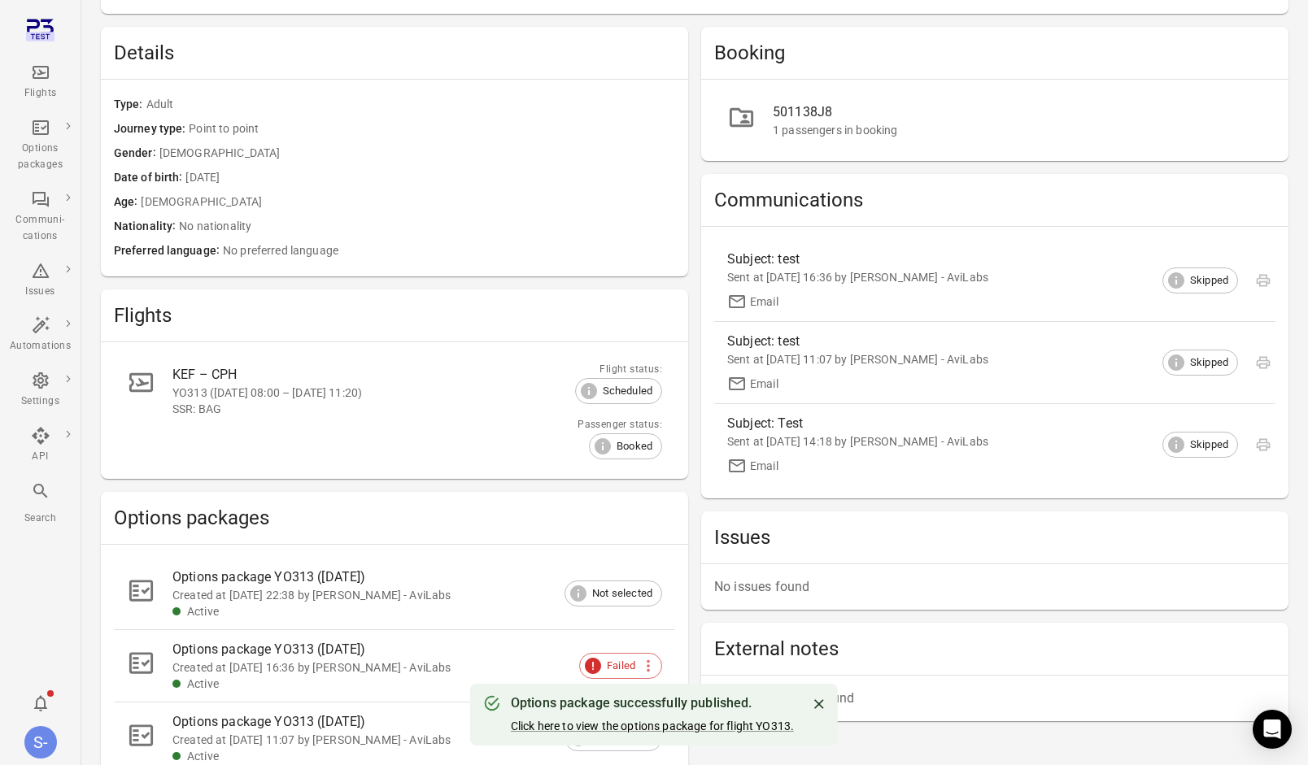
scroll to position [307, 0]
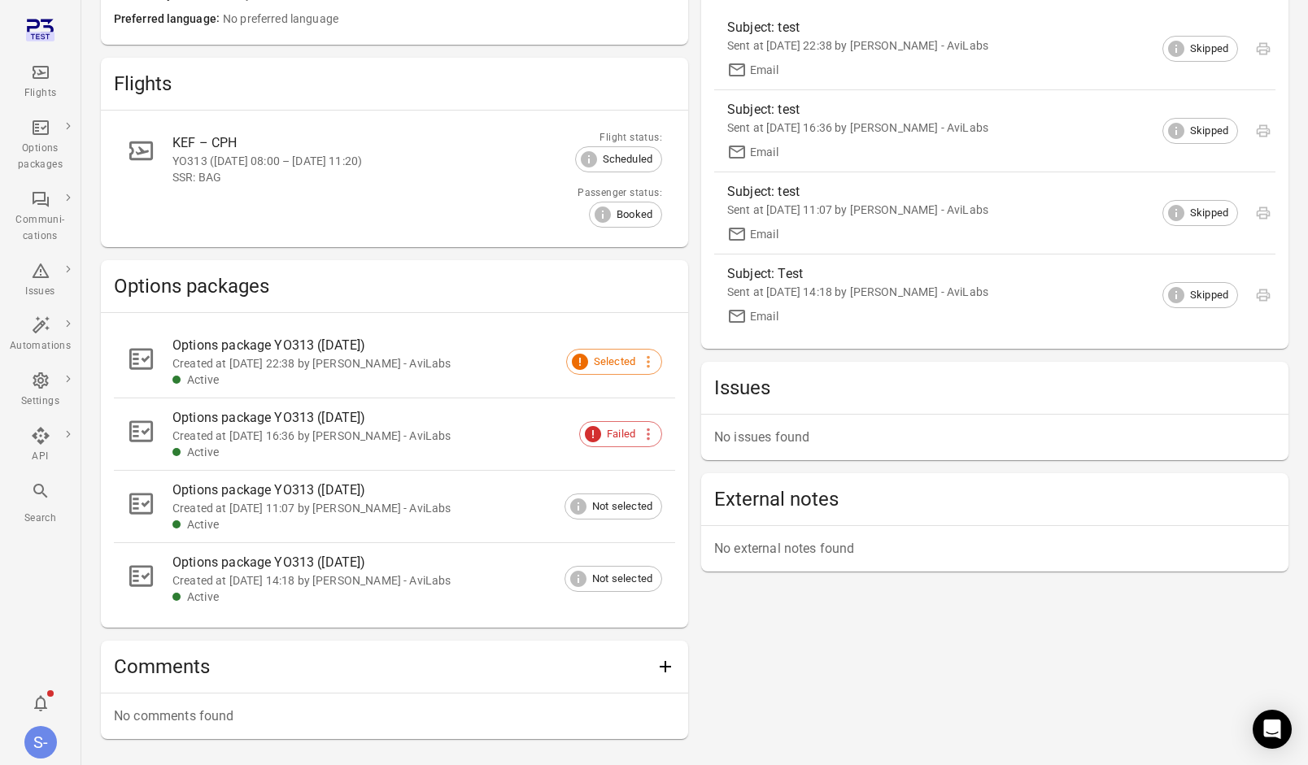
scroll to position [414, 0]
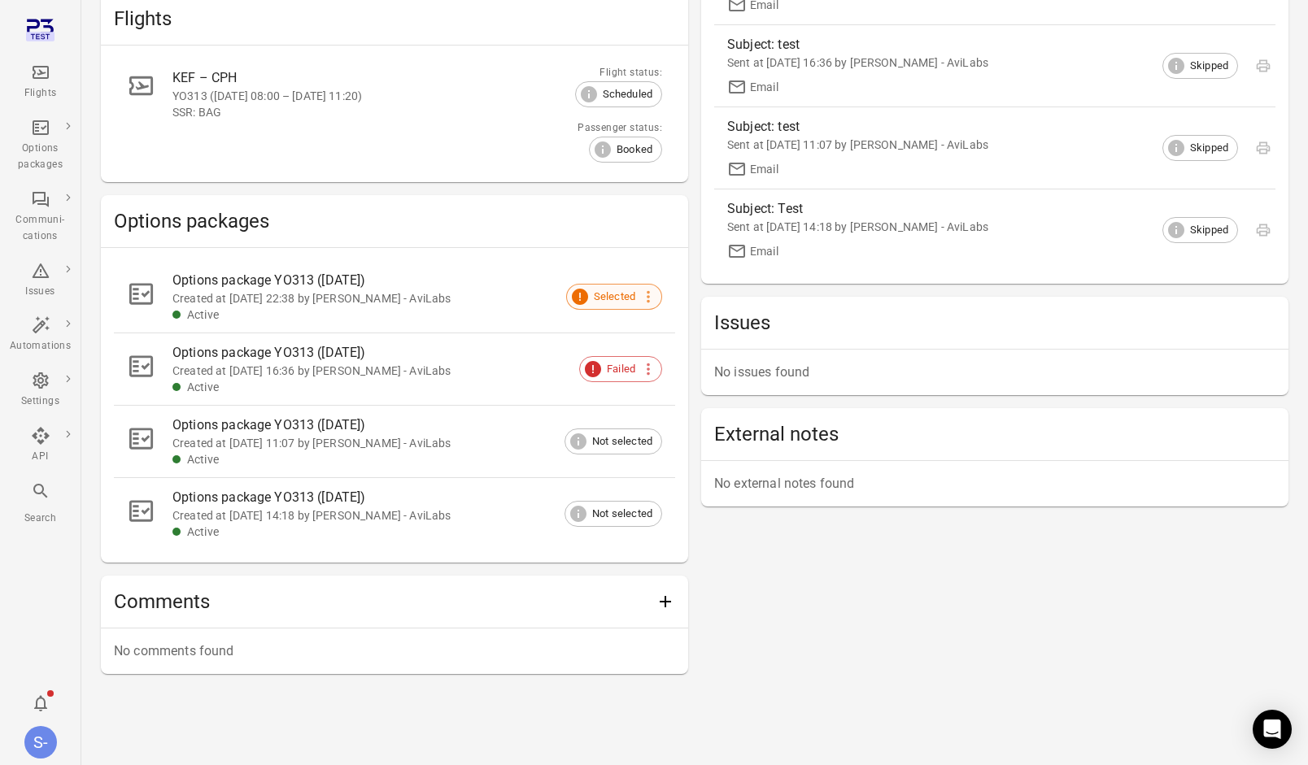
click at [616, 297] on span "Selected" at bounding box center [614, 297] width 59 height 16
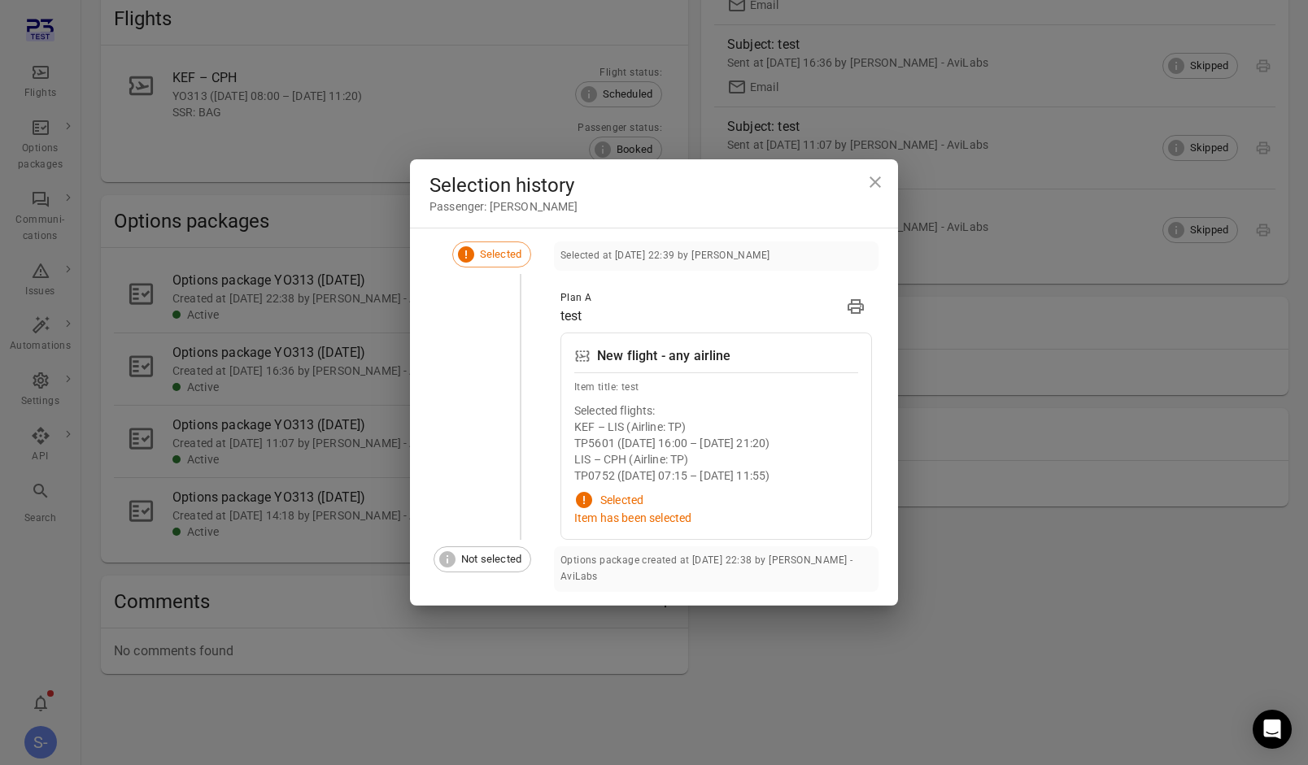
click at [1008, 701] on div "Selection history Passenger: Jadiel Knight Selected Selected at 11 Aug 2025 22:…" at bounding box center [654, 382] width 1308 height 765
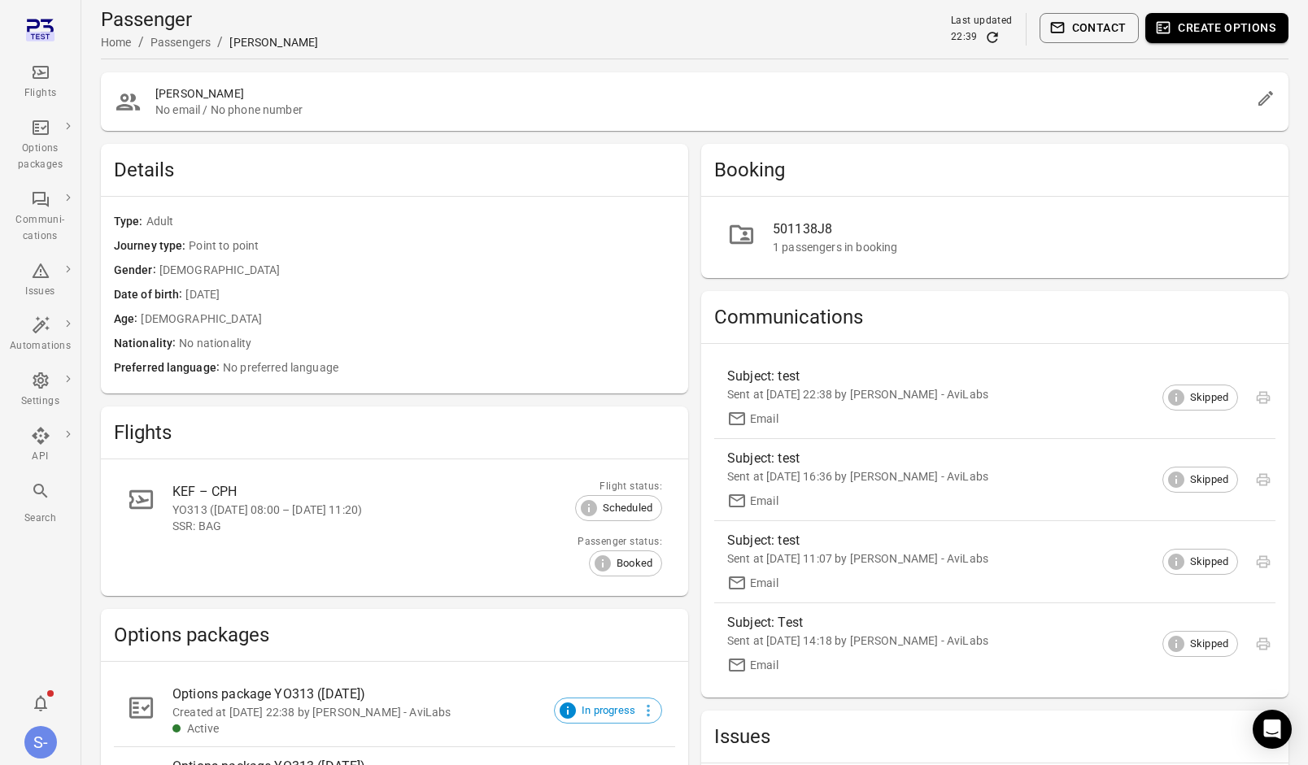
scroll to position [414, 0]
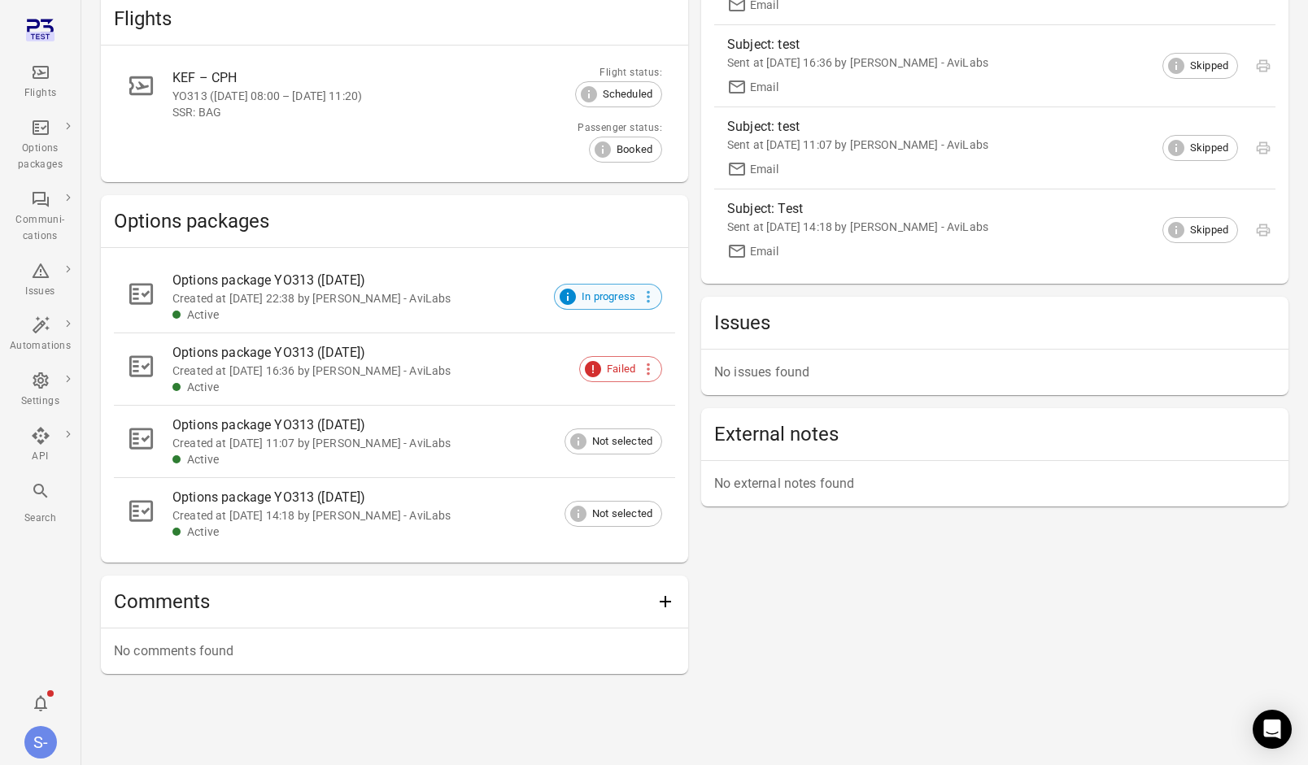
click at [594, 300] on span "In progress" at bounding box center [608, 297] width 72 height 16
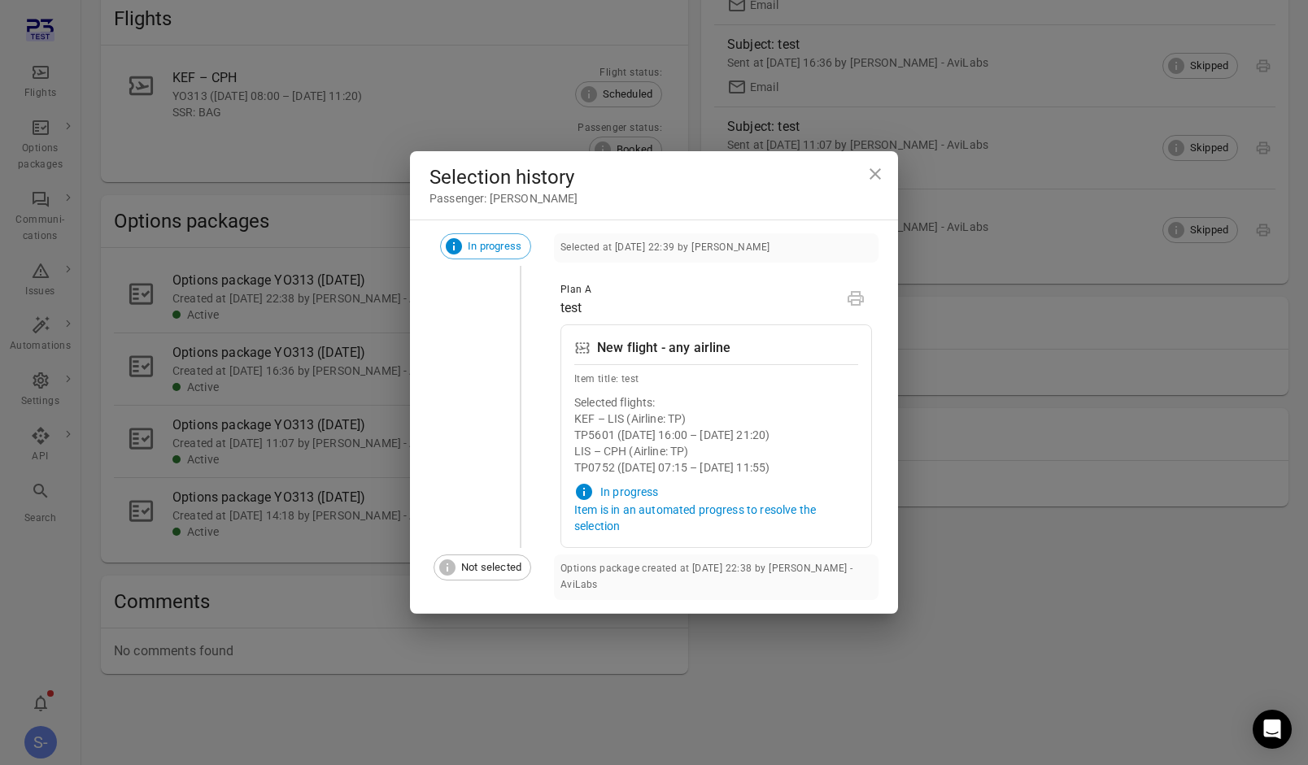
click at [879, 176] on icon "Close dialog" at bounding box center [875, 174] width 20 height 20
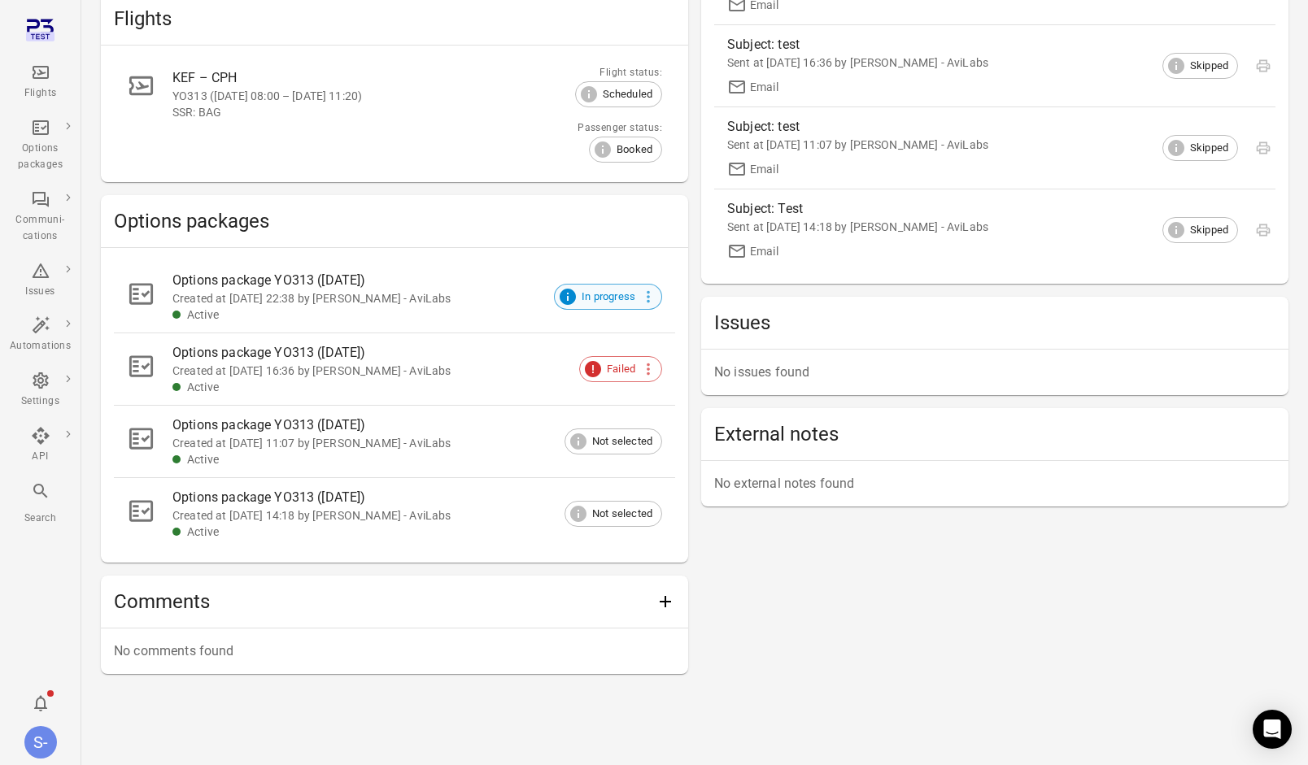
click at [585, 303] on span "In progress" at bounding box center [608, 297] width 72 height 16
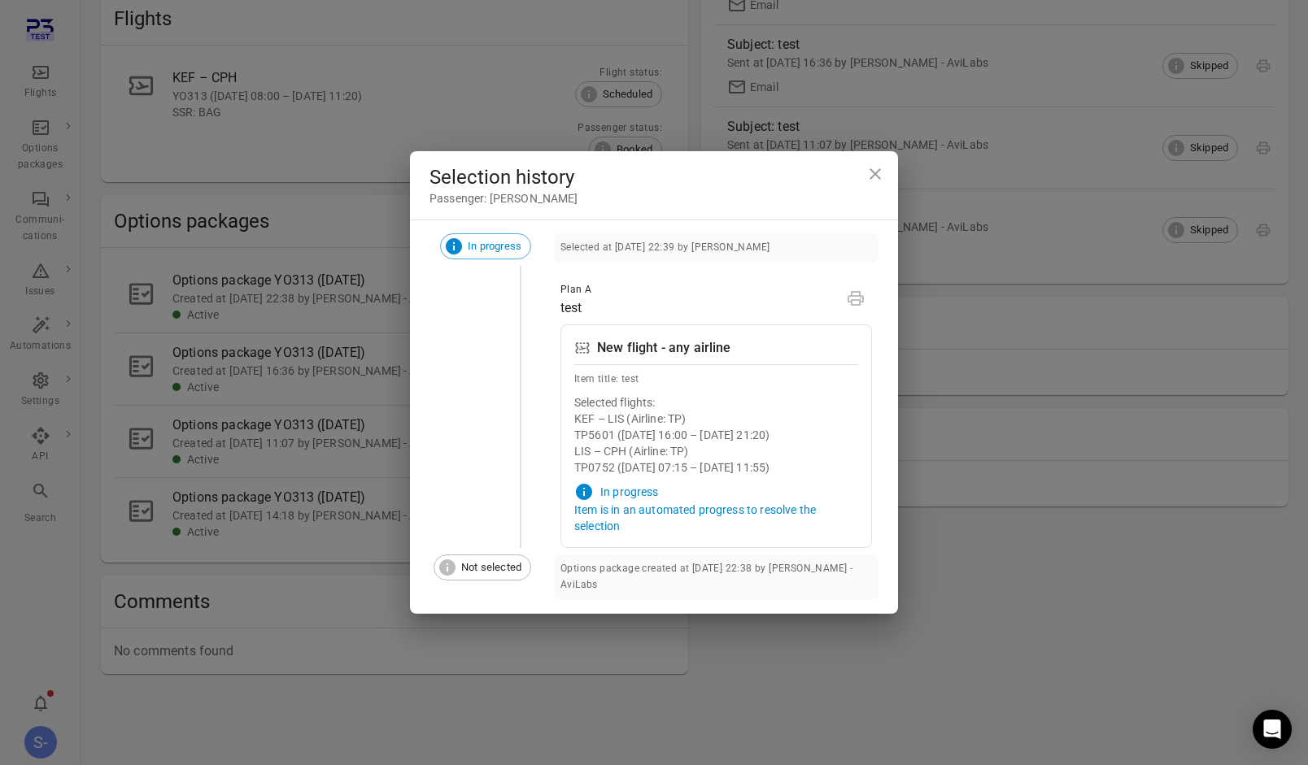
click at [877, 171] on icon "Close dialog" at bounding box center [875, 174] width 20 height 20
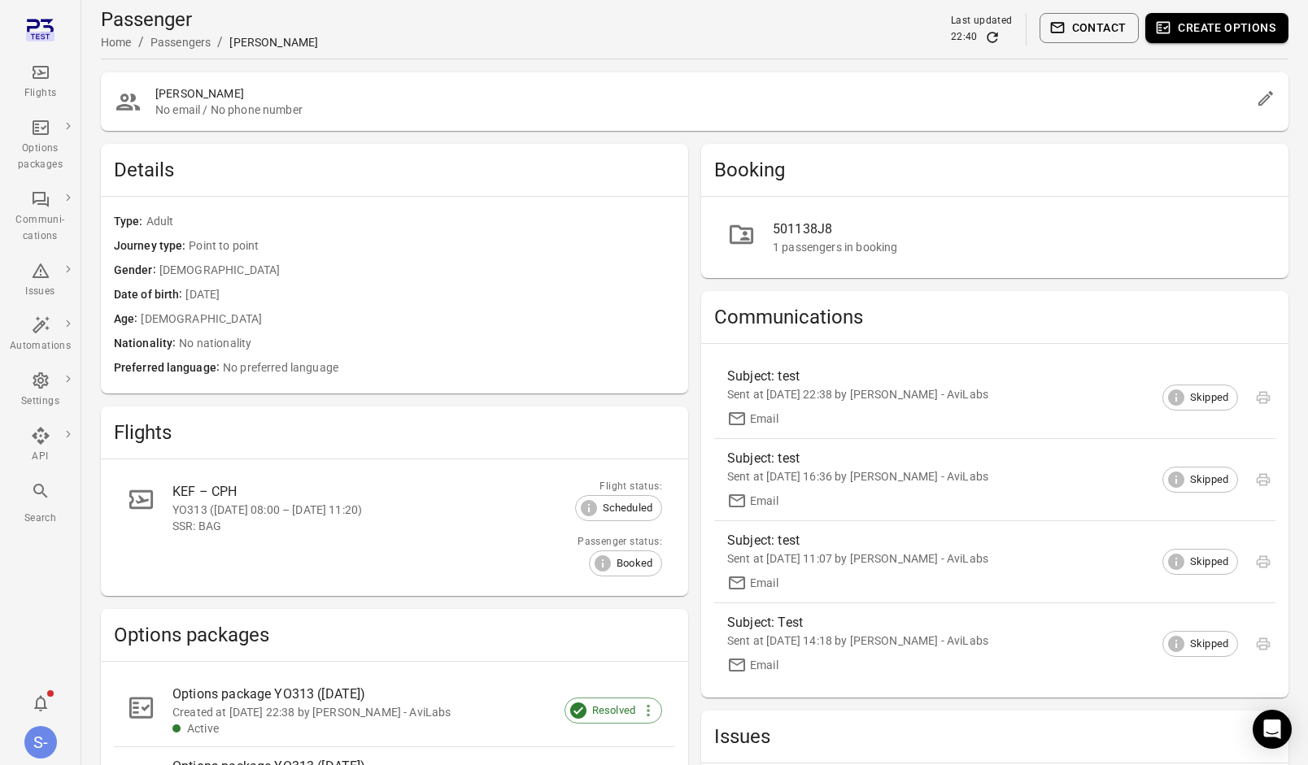
click at [1233, 20] on button "Create options" at bounding box center [1216, 28] width 143 height 30
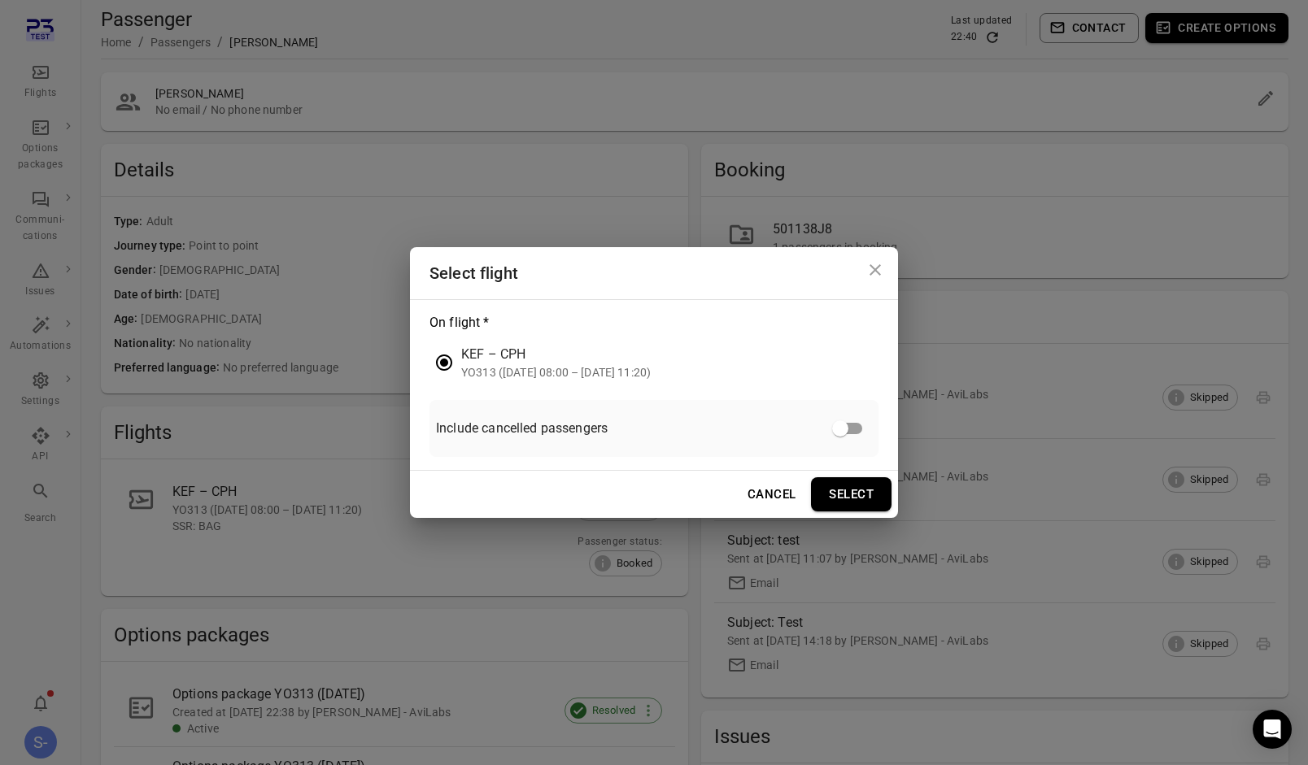
click at [834, 498] on button "Select" at bounding box center [851, 494] width 81 height 34
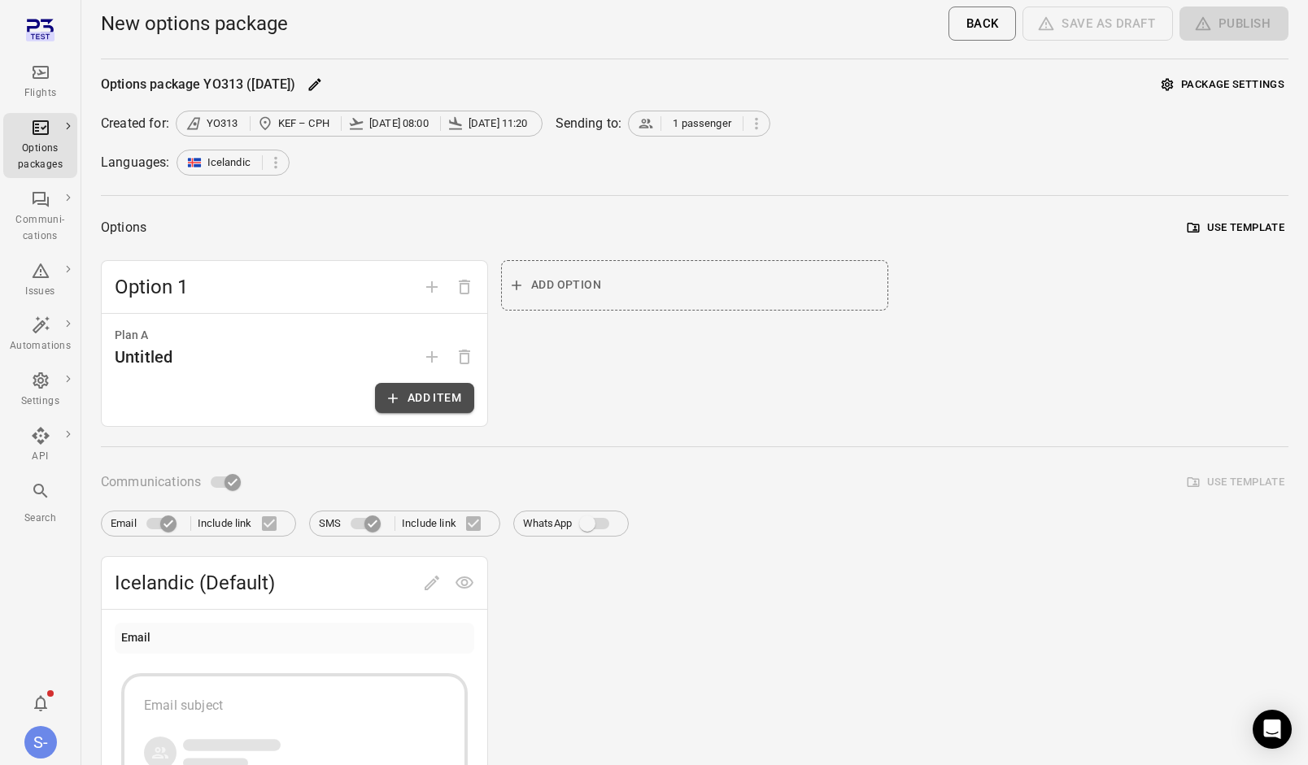
click at [442, 403] on button "Add item" at bounding box center [424, 398] width 99 height 30
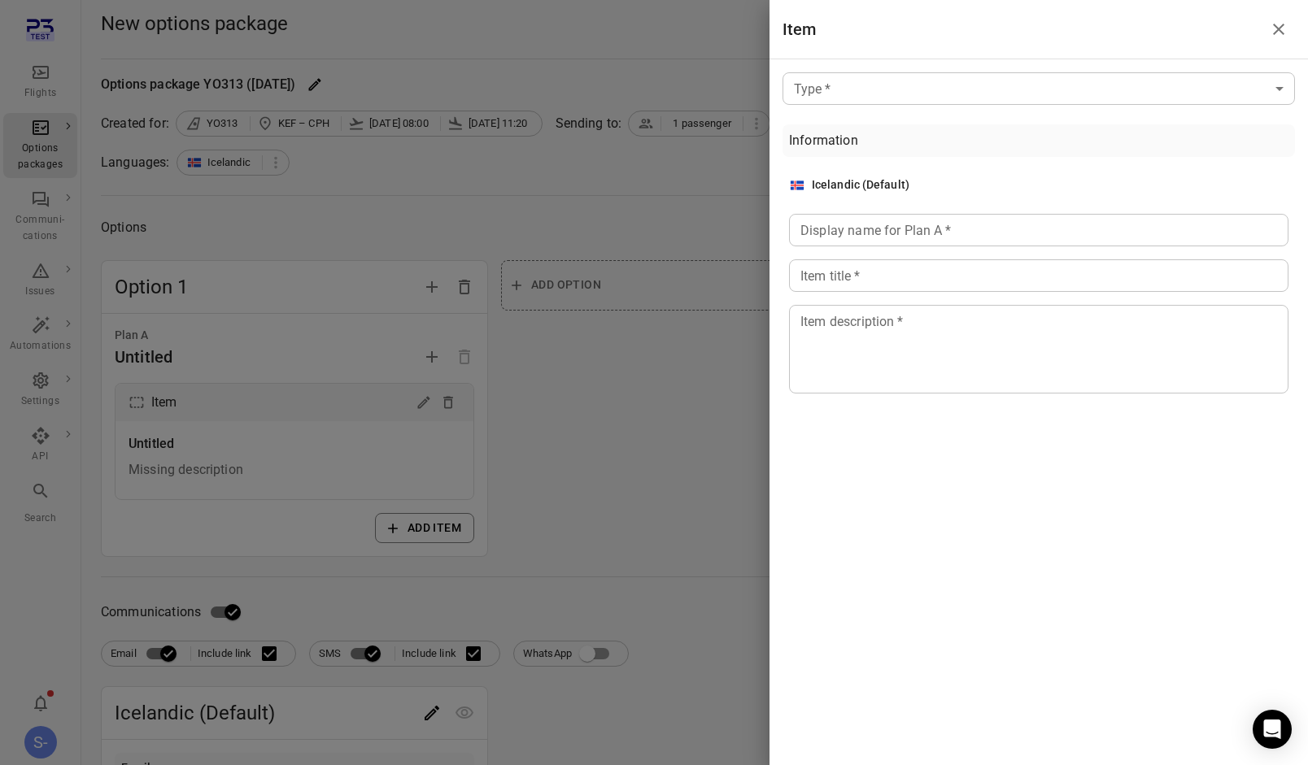
click at [864, 84] on body "Flights Options packages Communi-cations Issues Automations Settings API Search…" at bounding box center [654, 708] width 1308 height 1417
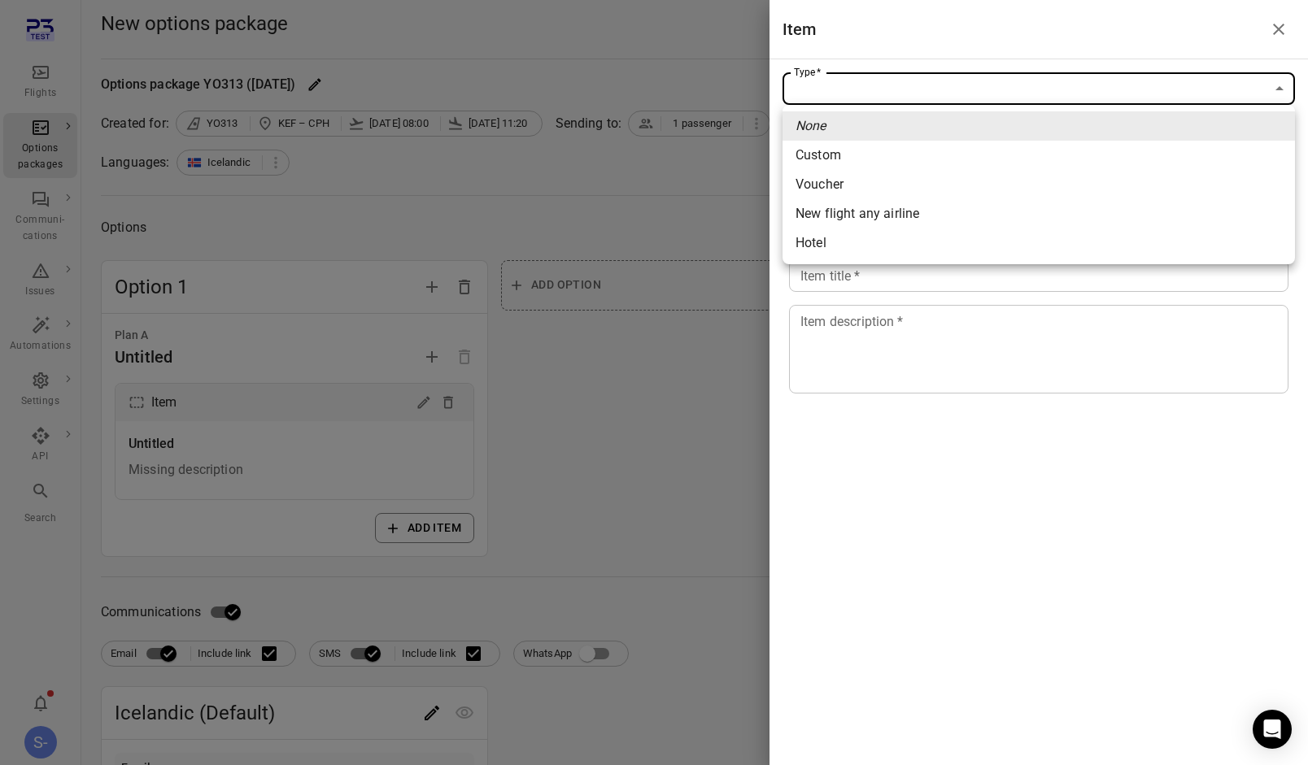
click at [902, 208] on span "New flight any airline" at bounding box center [1038, 214] width 486 height 20
type input "**********"
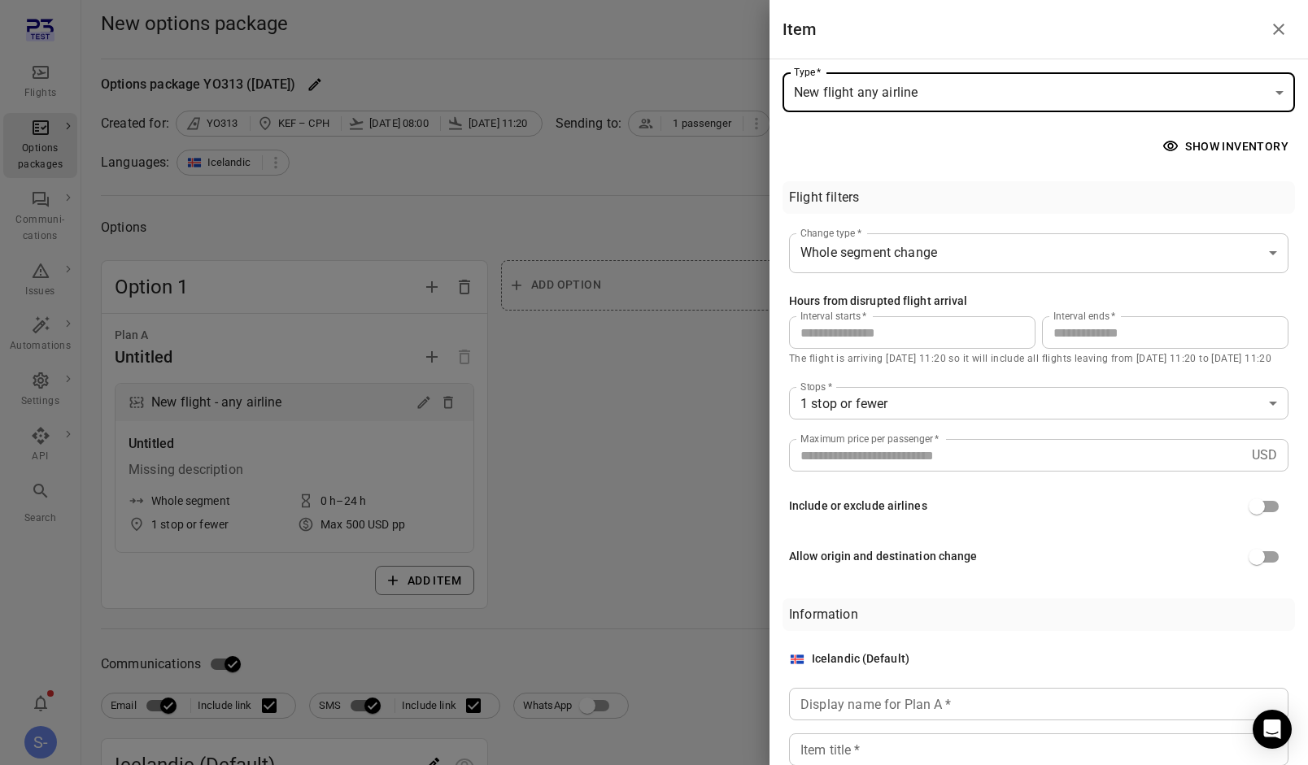
click at [870, 248] on body "**********" at bounding box center [654, 734] width 1308 height 1469
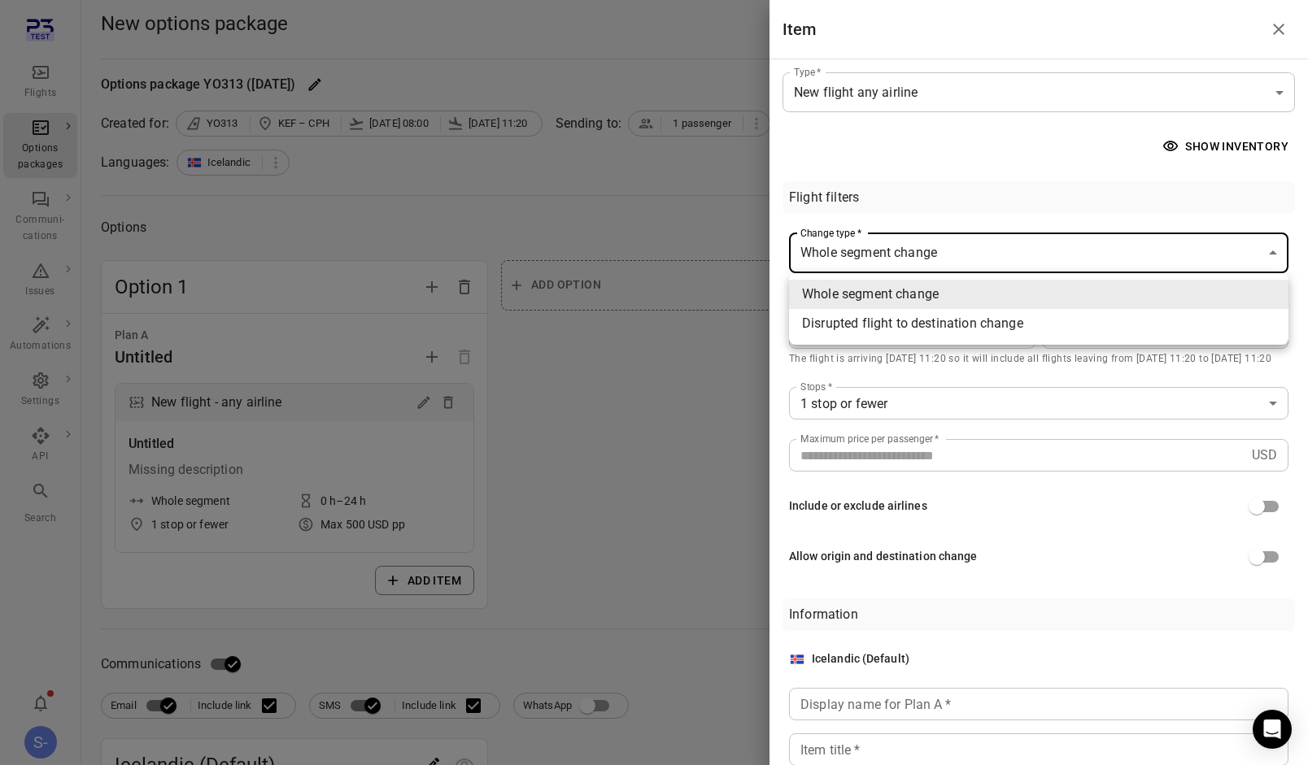
click at [878, 191] on div at bounding box center [654, 382] width 1308 height 765
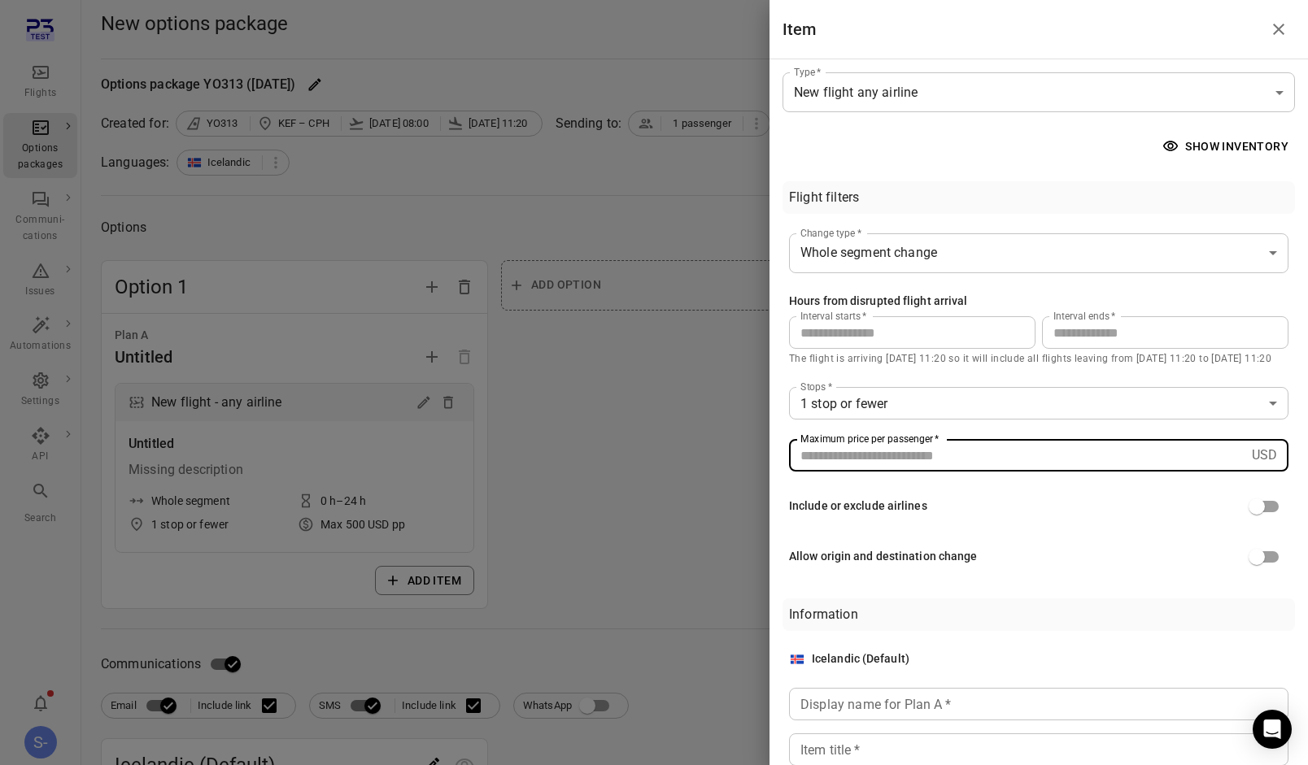
click at [878, 455] on input "***" at bounding box center [1017, 455] width 456 height 33
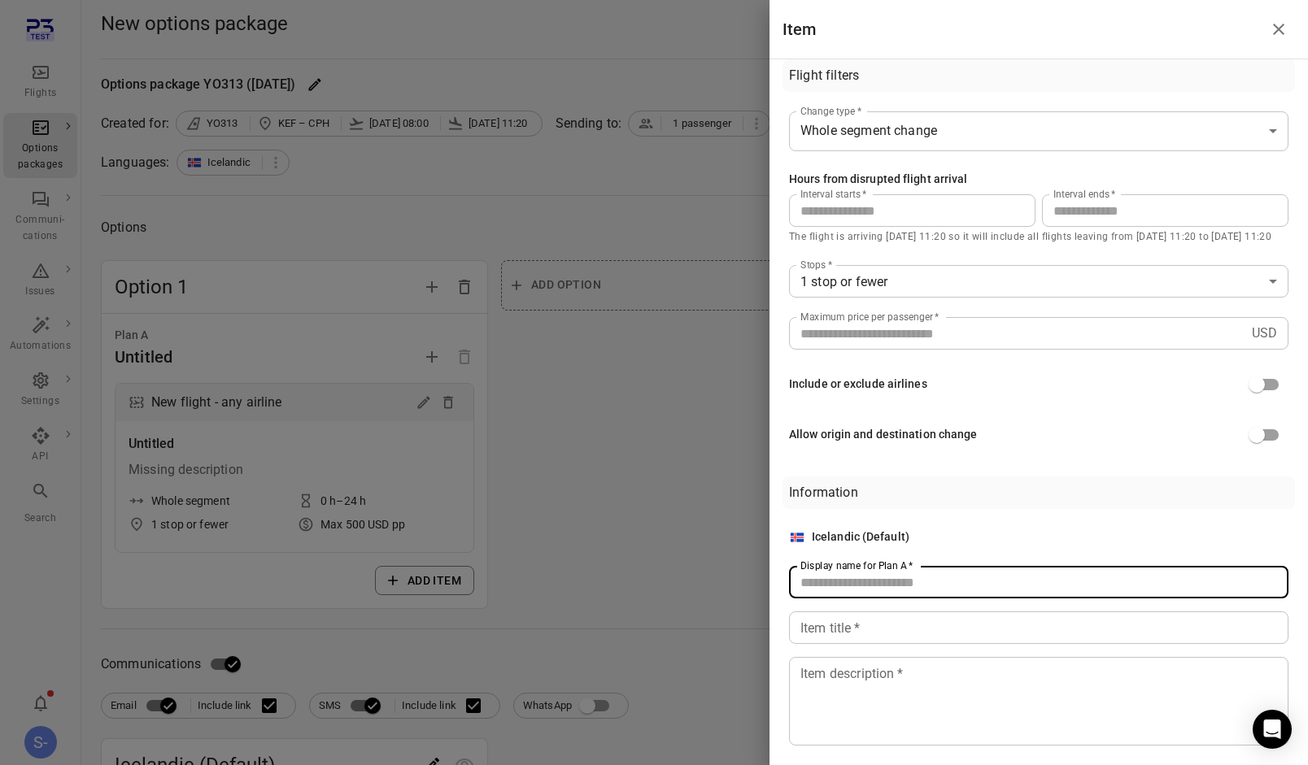
click at [860, 580] on div "Display name for Plan A   * Display name for Plan A   *" at bounding box center [1038, 582] width 499 height 33
type input "****"
click at [834, 646] on div "Icelandic (Default) Display name for Plan A   * **** Display name for Plan A   …" at bounding box center [1038, 637] width 499 height 217
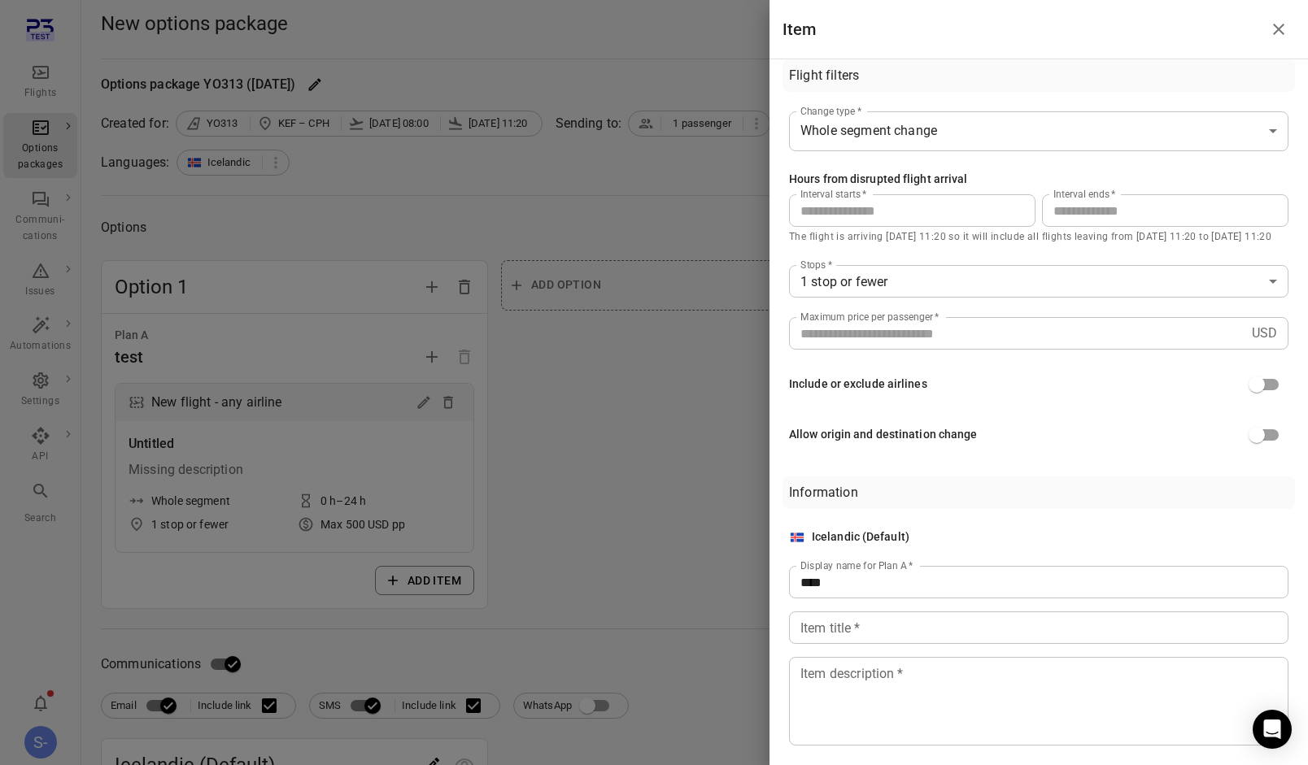
click at [847, 624] on div "Item title   * Item title   *" at bounding box center [1038, 627] width 499 height 33
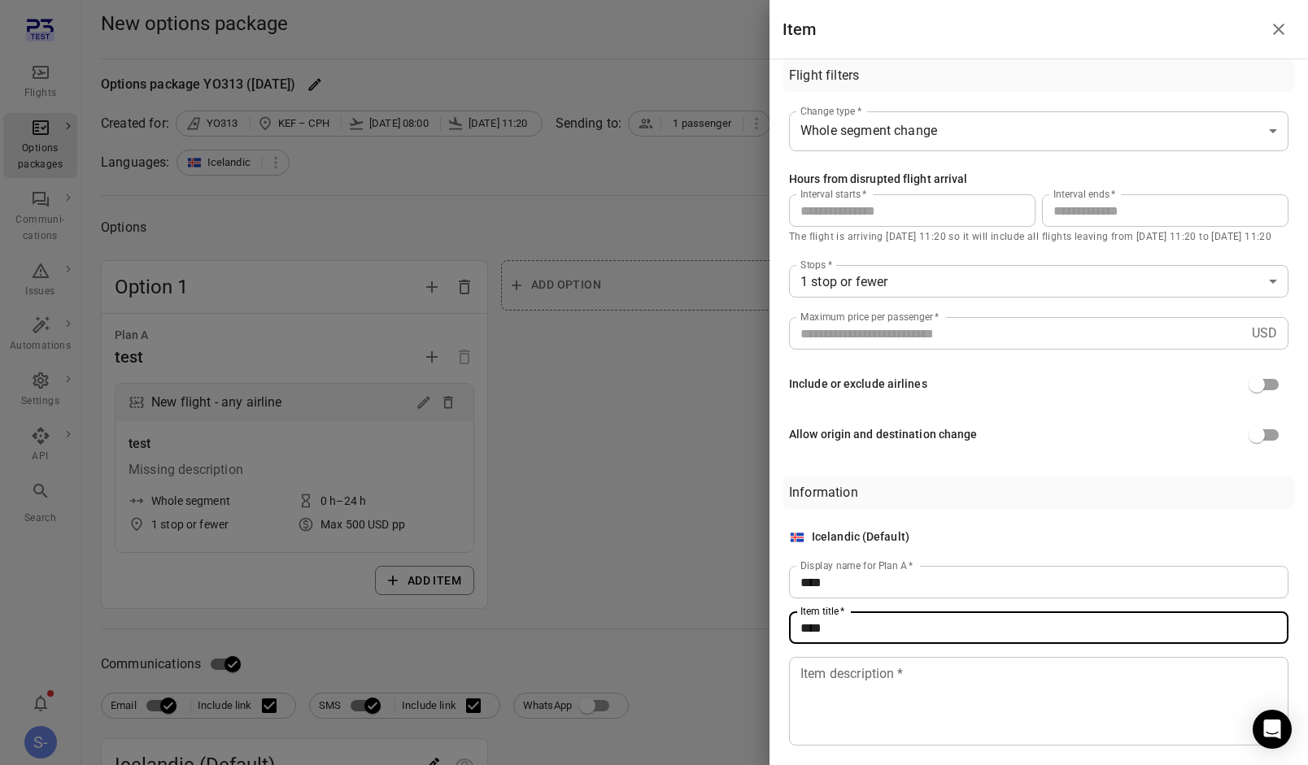
type input "****"
click at [847, 698] on textarea "Item description   *" at bounding box center [1038, 701] width 477 height 75
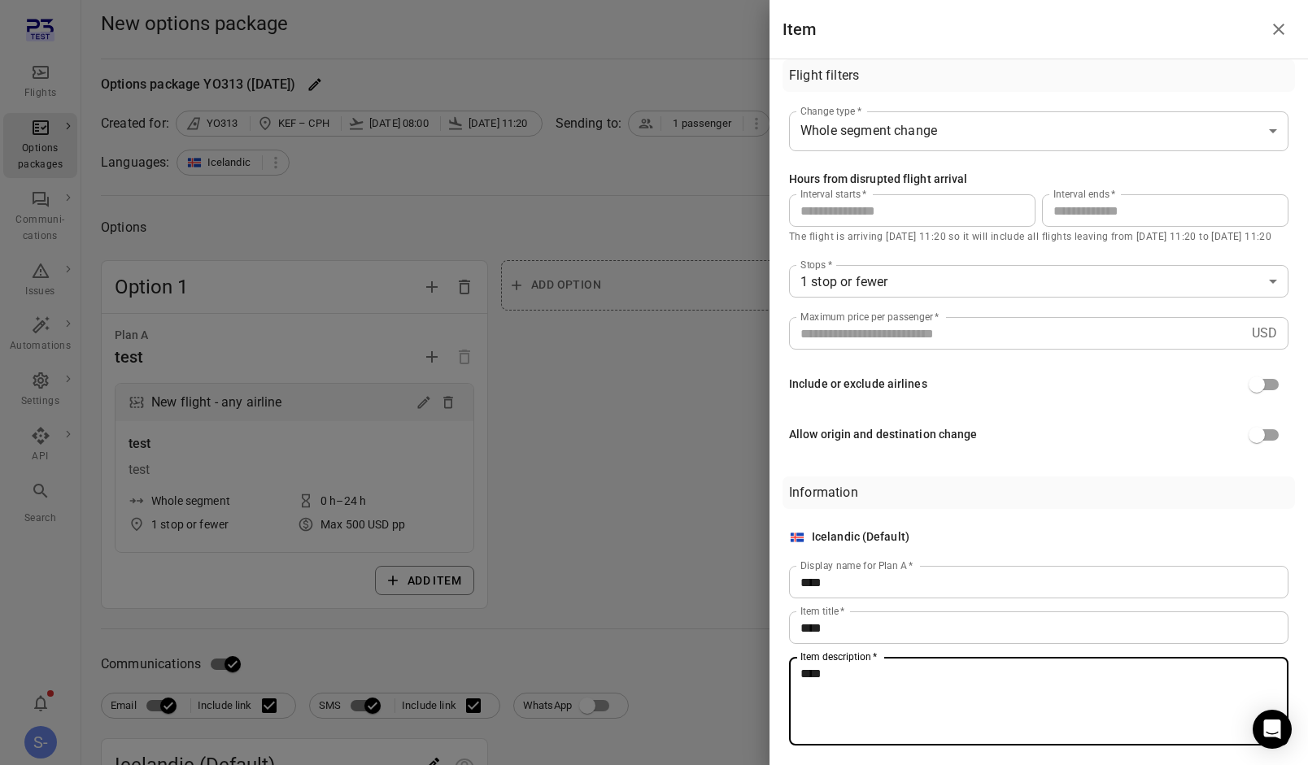
type textarea "****"
click at [659, 498] on div at bounding box center [654, 382] width 1308 height 765
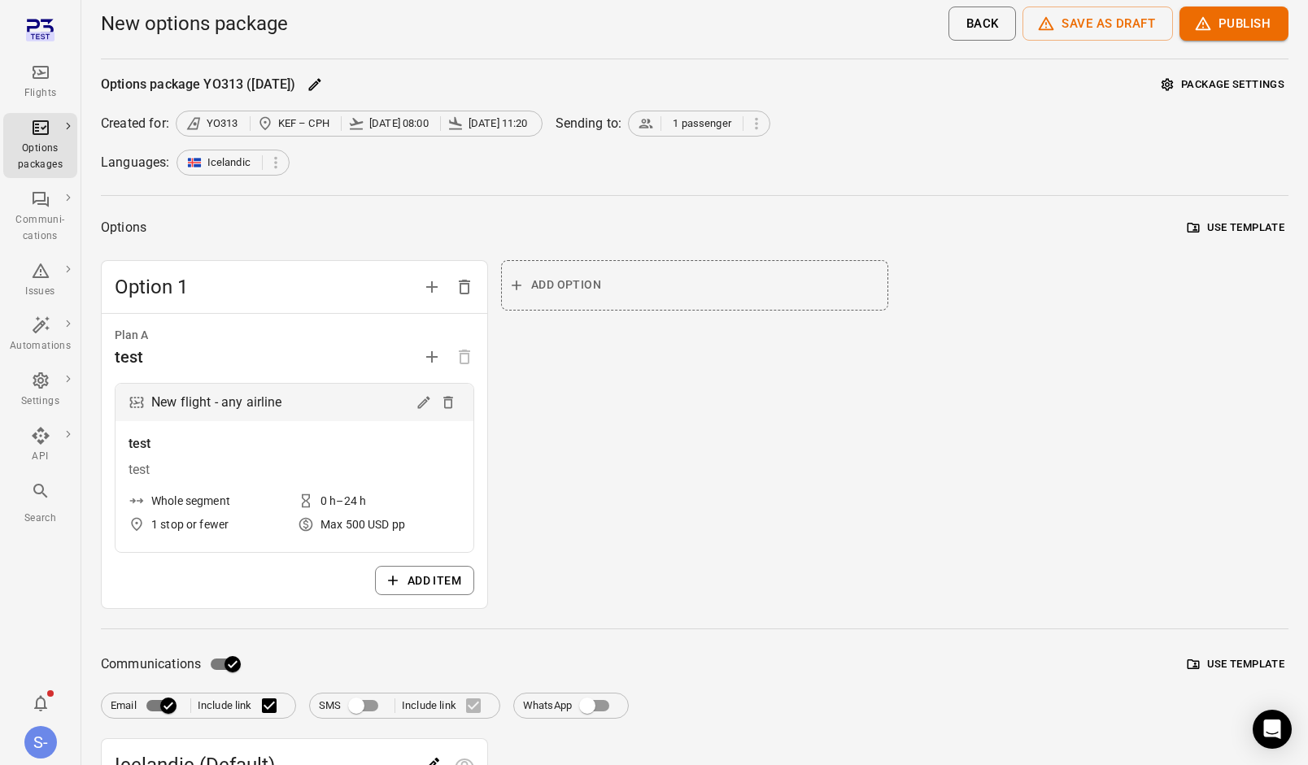
scroll to position [159, 0]
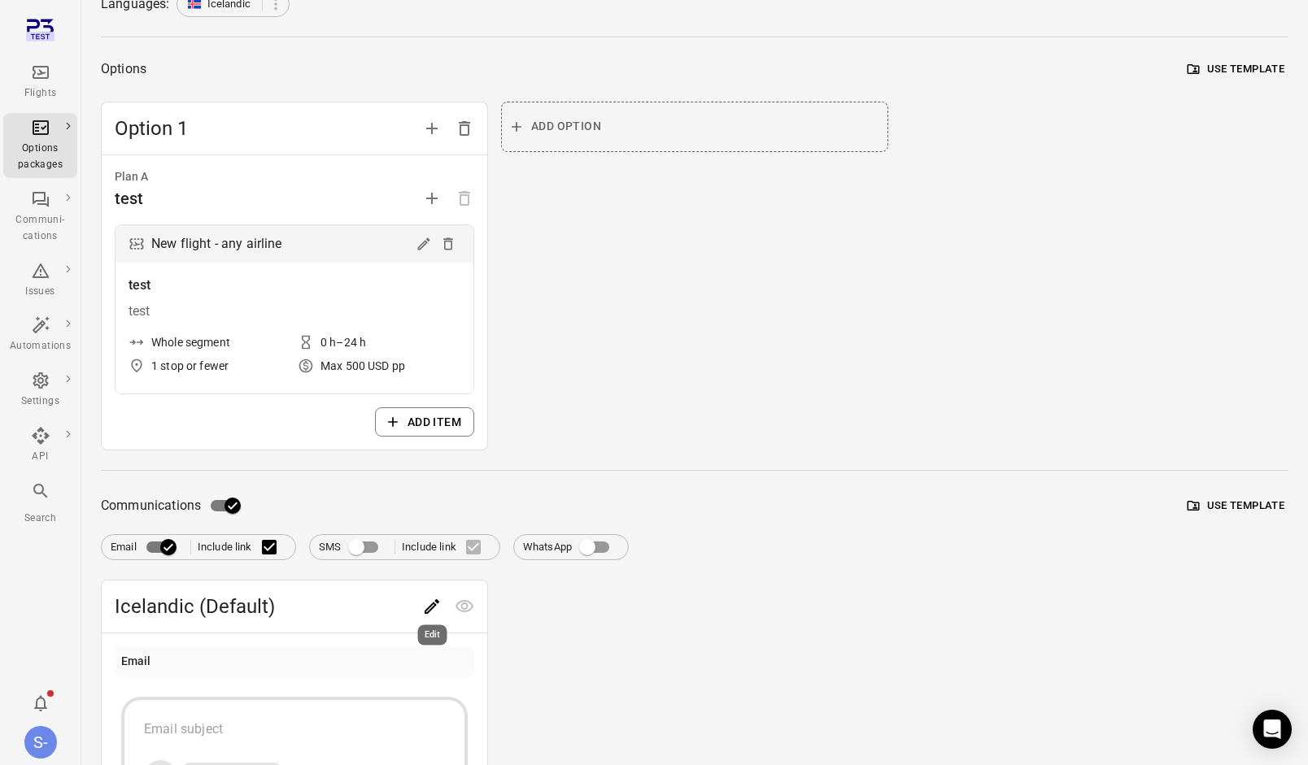
click at [428, 609] on icon "Edit" at bounding box center [431, 606] width 15 height 15
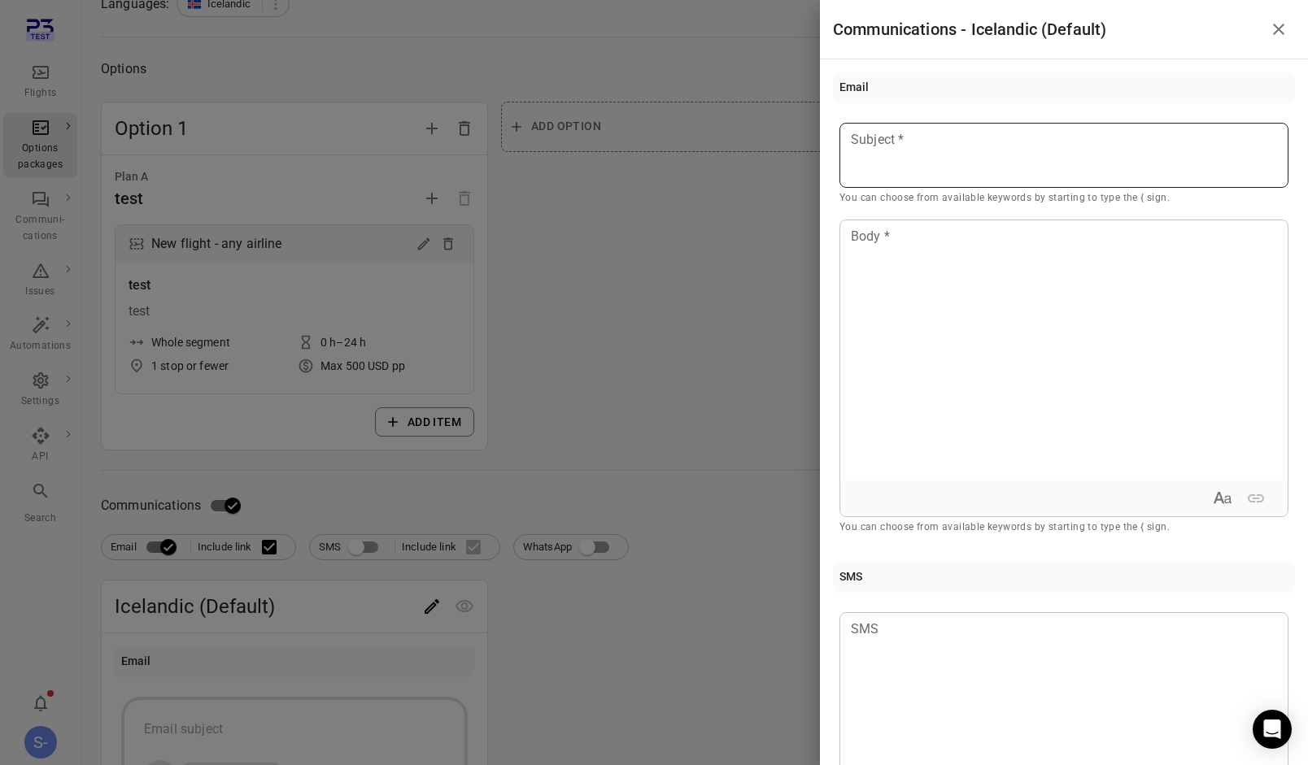
click at [918, 157] on div at bounding box center [1063, 155] width 449 height 65
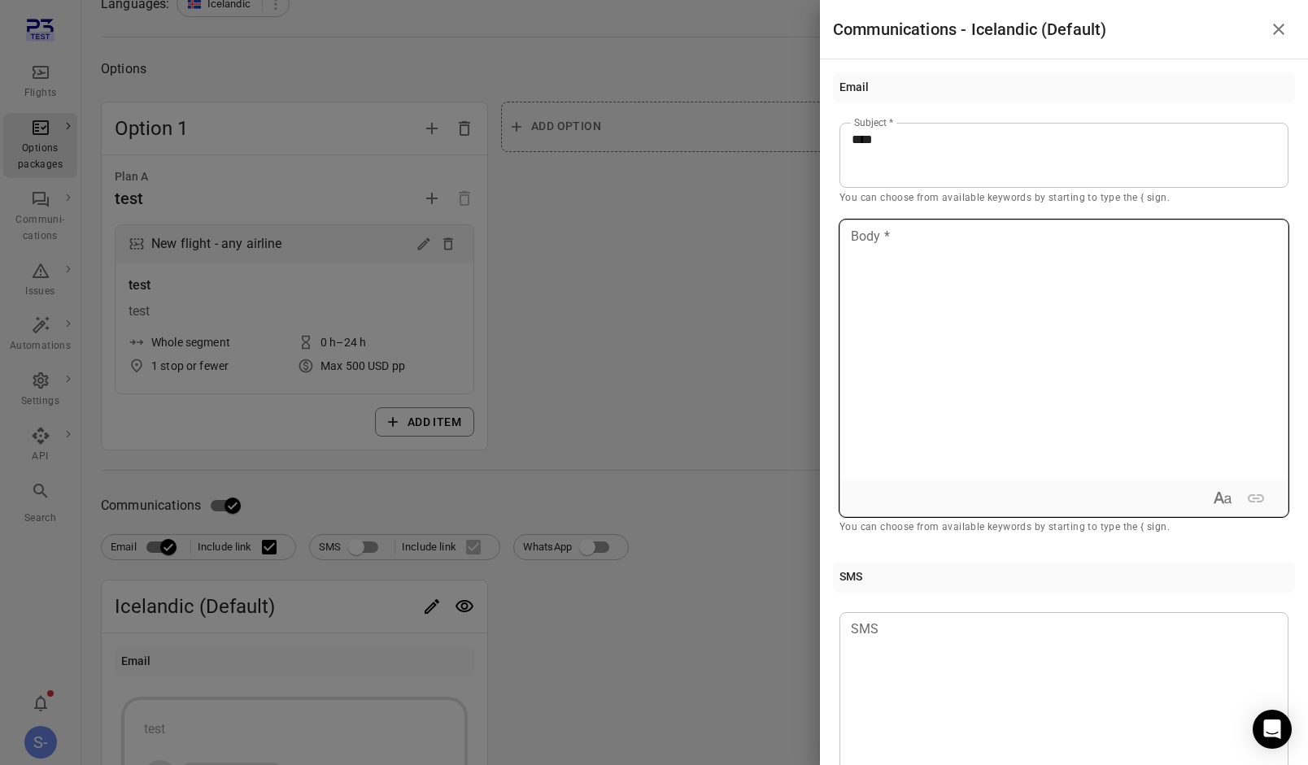
click at [921, 263] on div at bounding box center [1063, 350] width 447 height 260
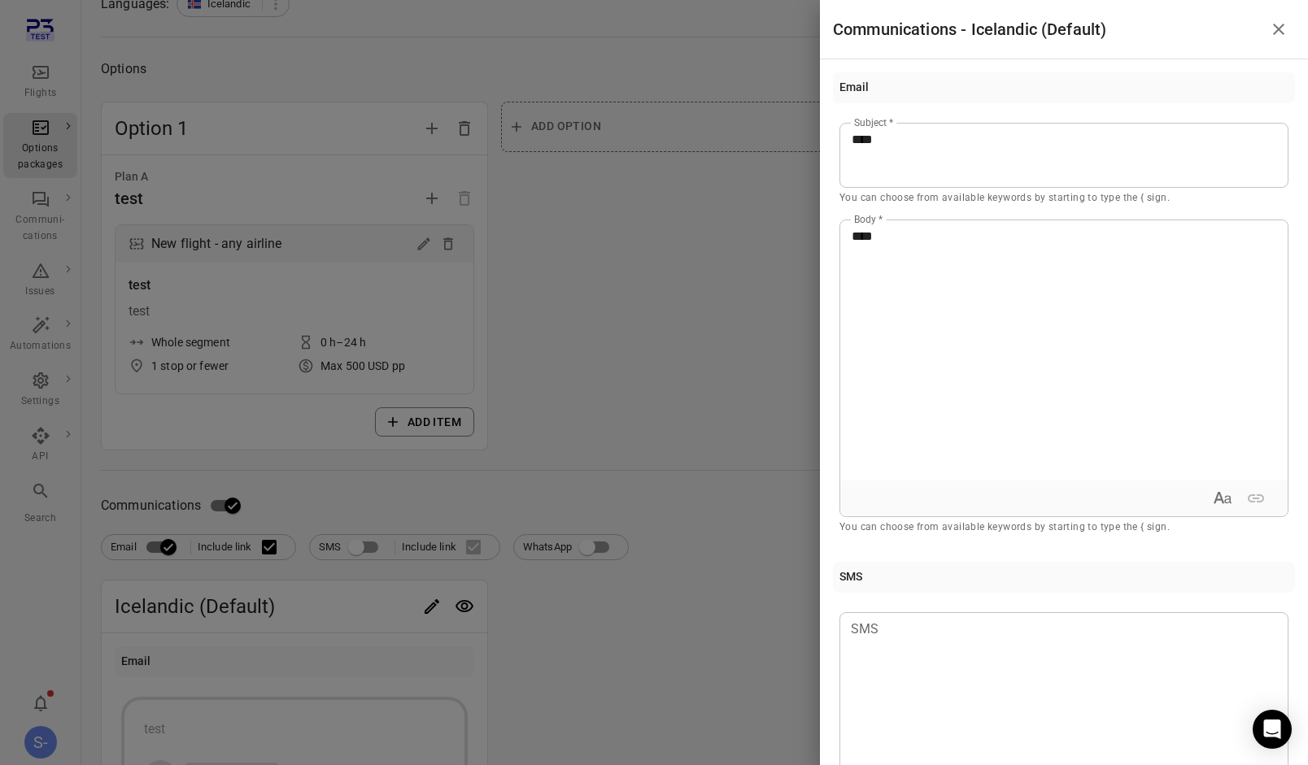
click at [731, 388] on div at bounding box center [654, 382] width 1308 height 765
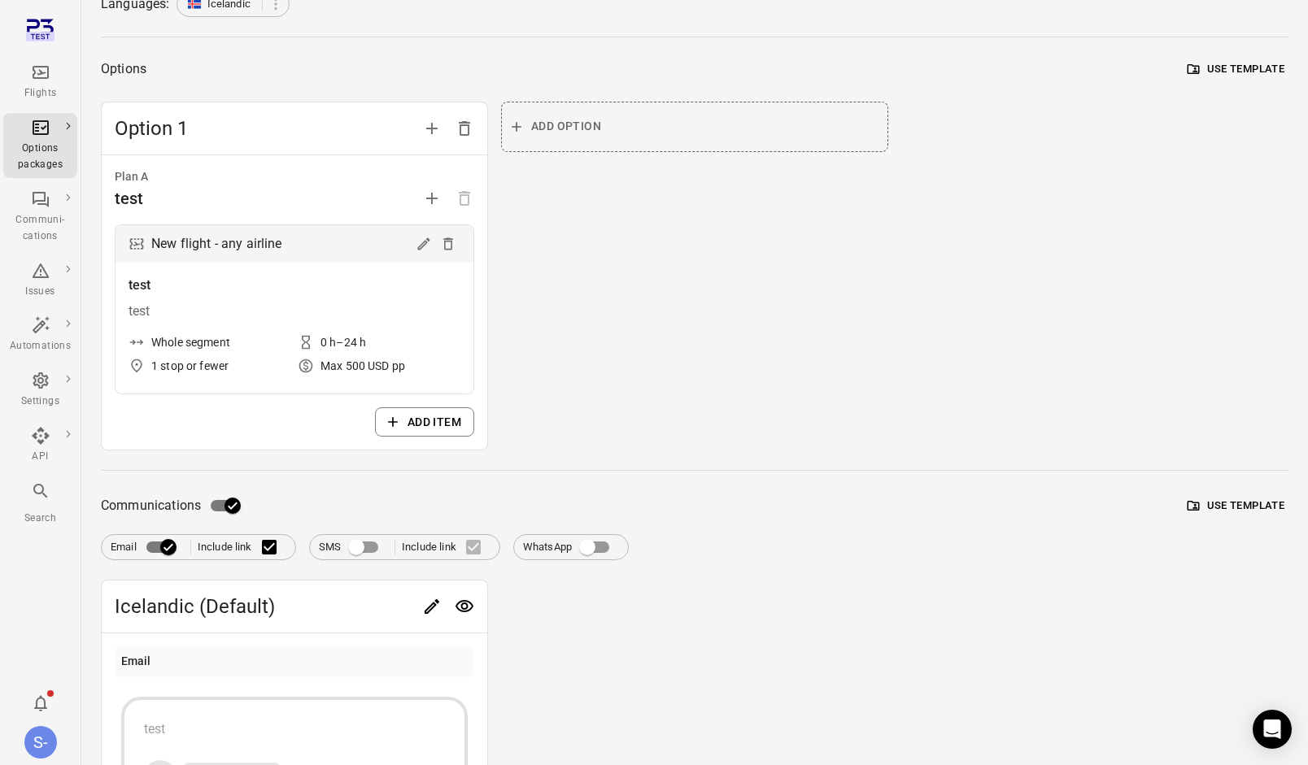
scroll to position [0, 0]
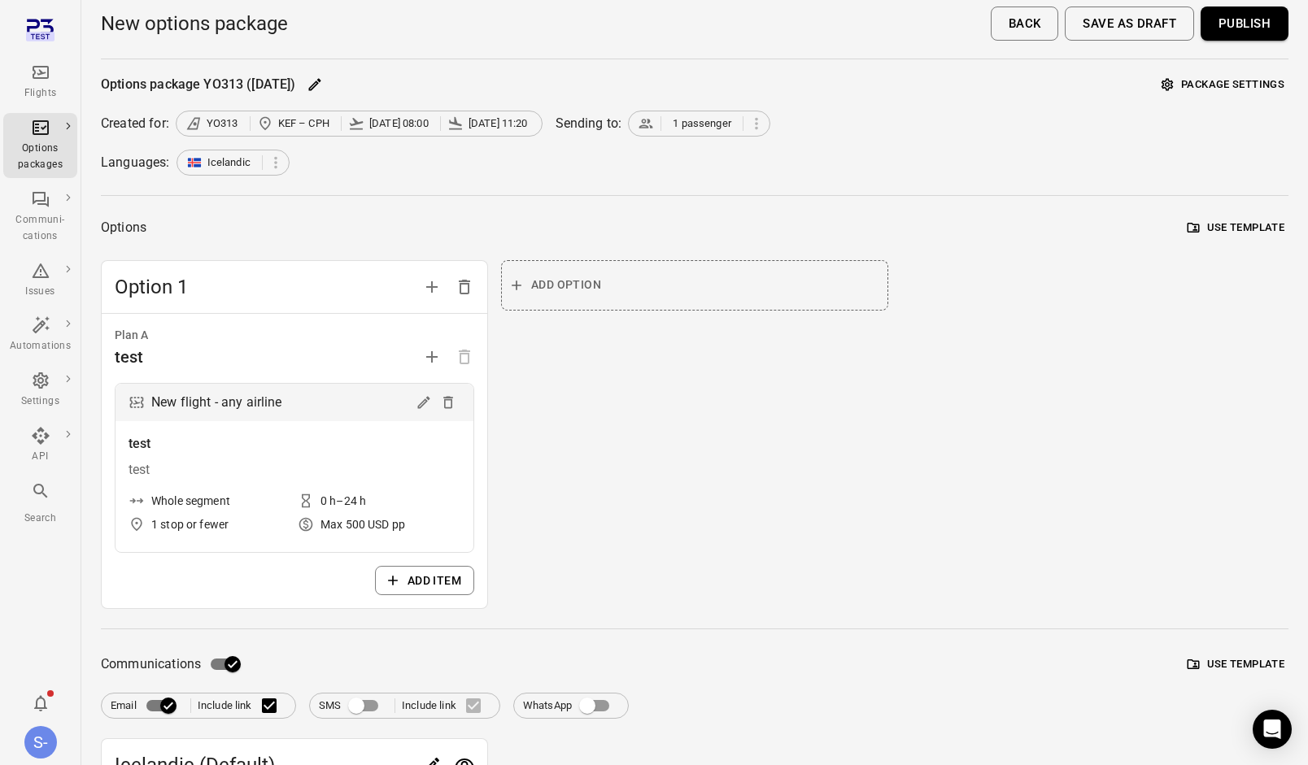
click at [1256, 24] on button "Publish" at bounding box center [1244, 24] width 88 height 34
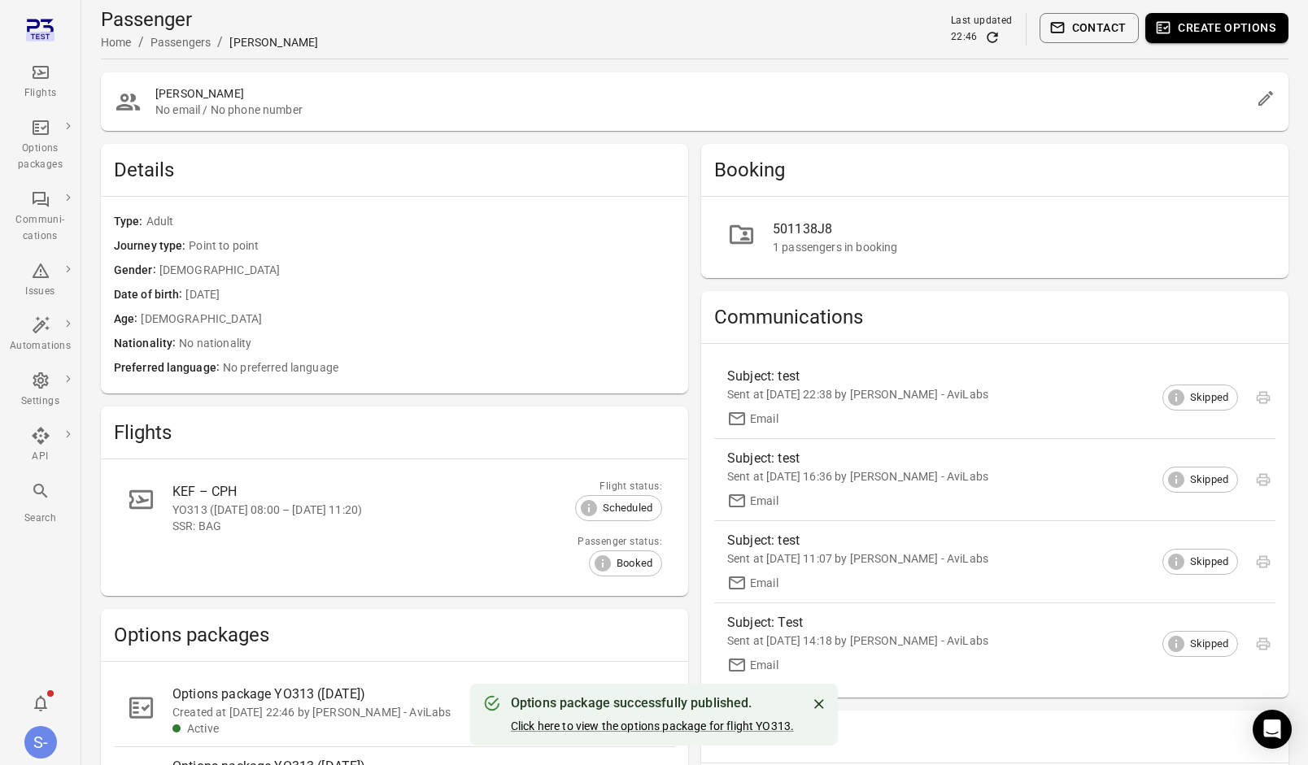
click at [1225, 23] on button "Create options" at bounding box center [1216, 28] width 143 height 30
